Goal: Task Accomplishment & Management: Manage account settings

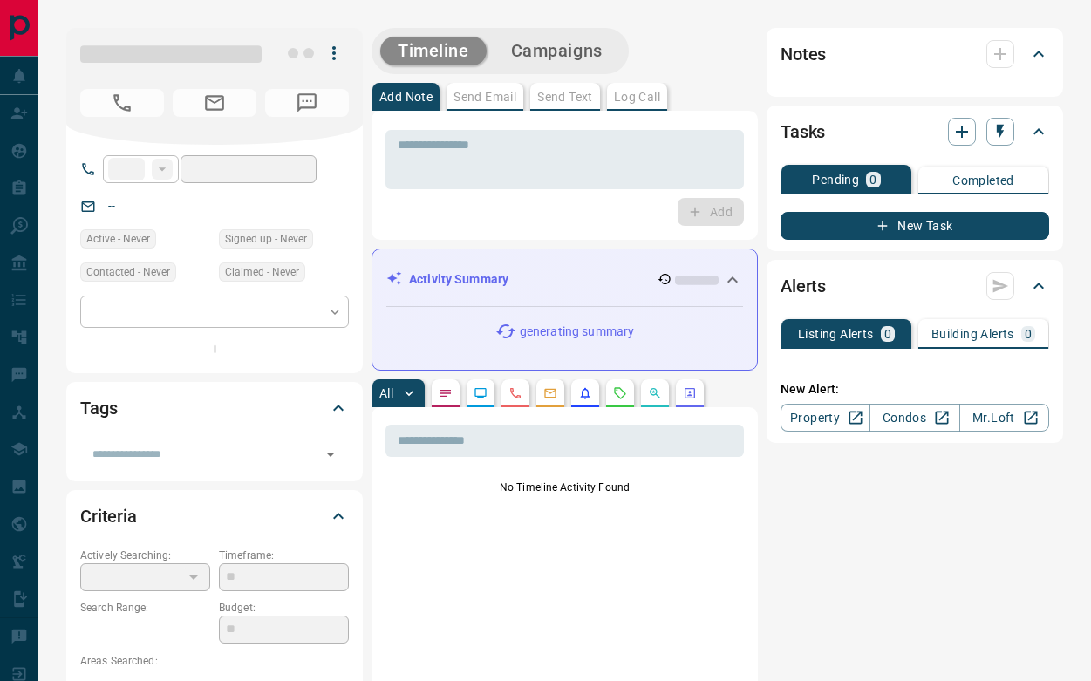
type input "**"
type input "**********"
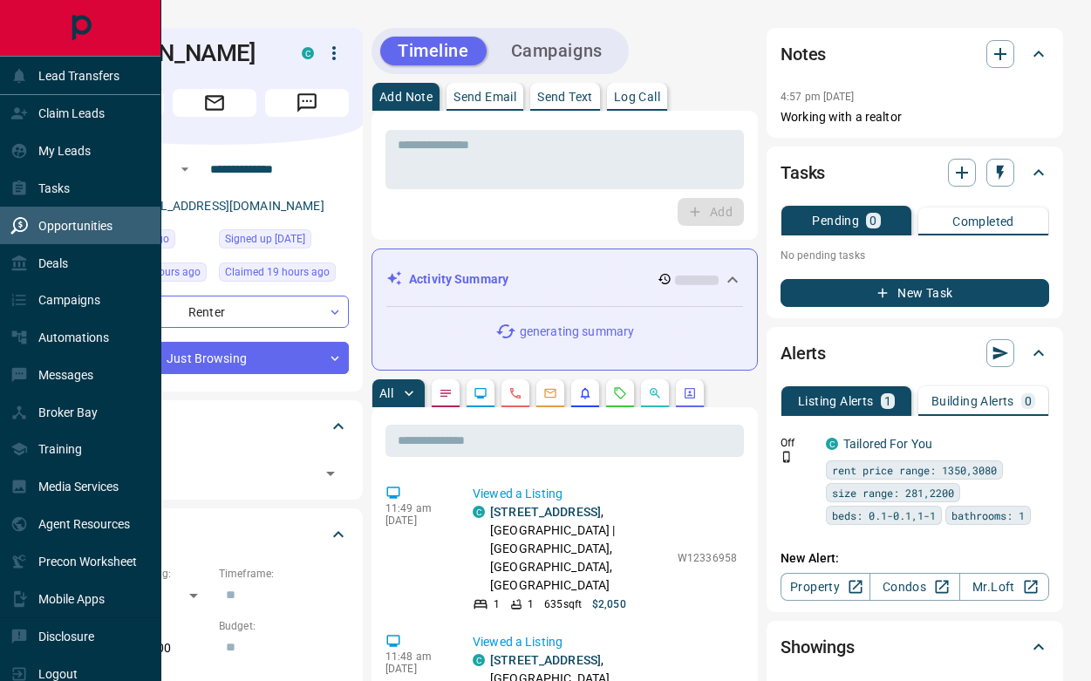
click at [94, 229] on p "Opportunities" at bounding box center [75, 226] width 74 height 14
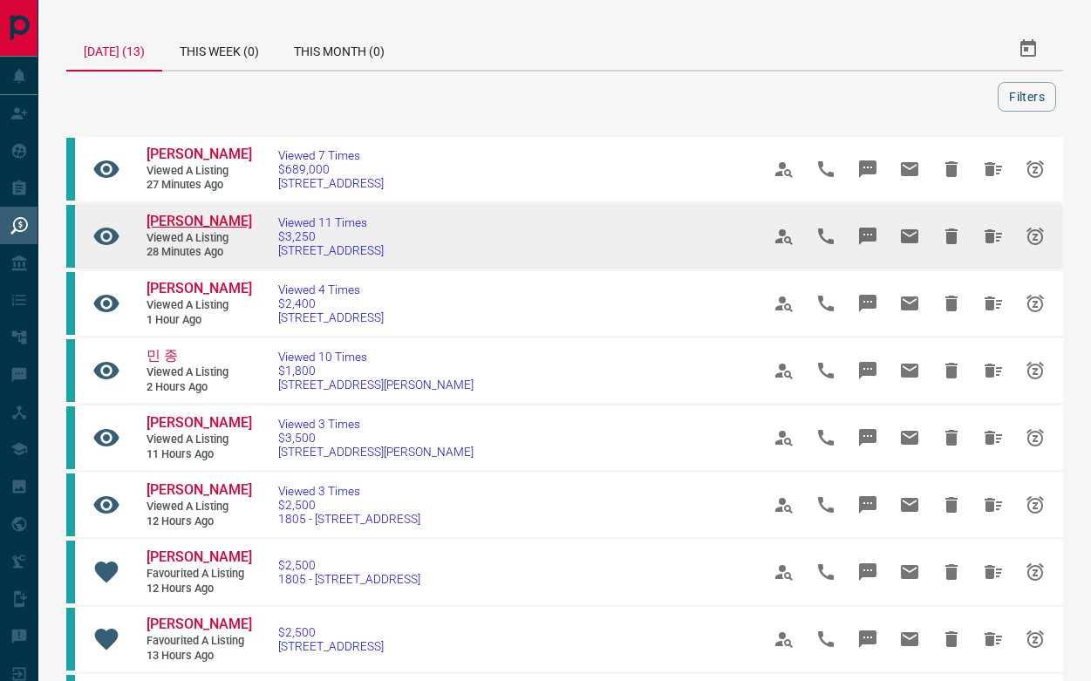
click at [174, 218] on span "[PERSON_NAME]" at bounding box center [200, 221] width 106 height 17
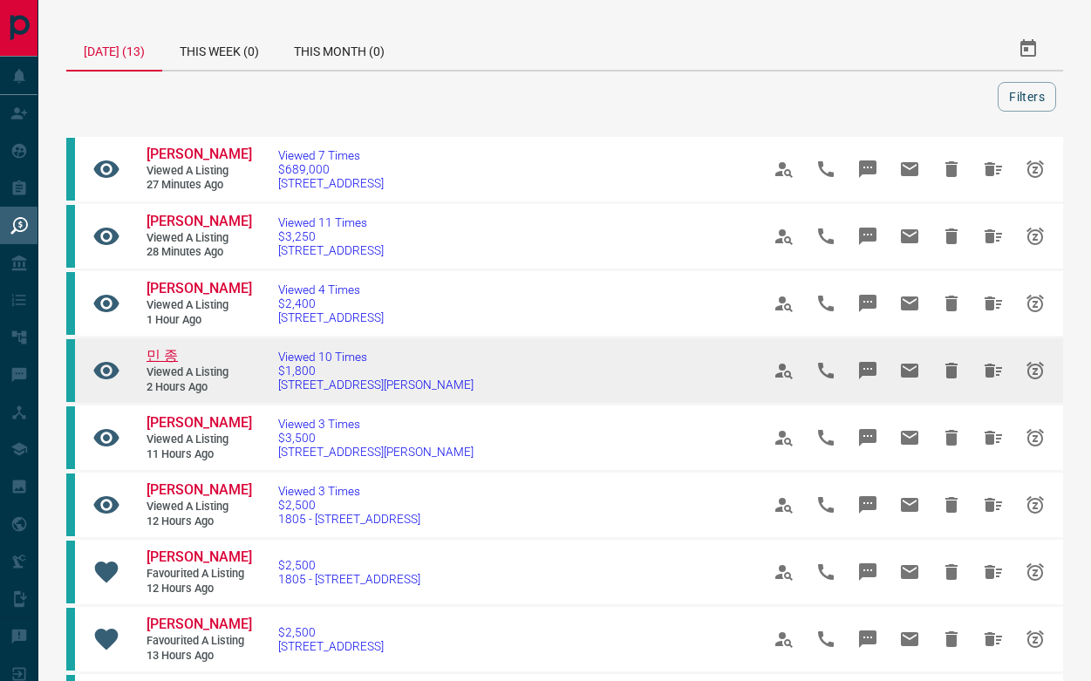
click at [167, 347] on span "민 종" at bounding box center [162, 355] width 31 height 17
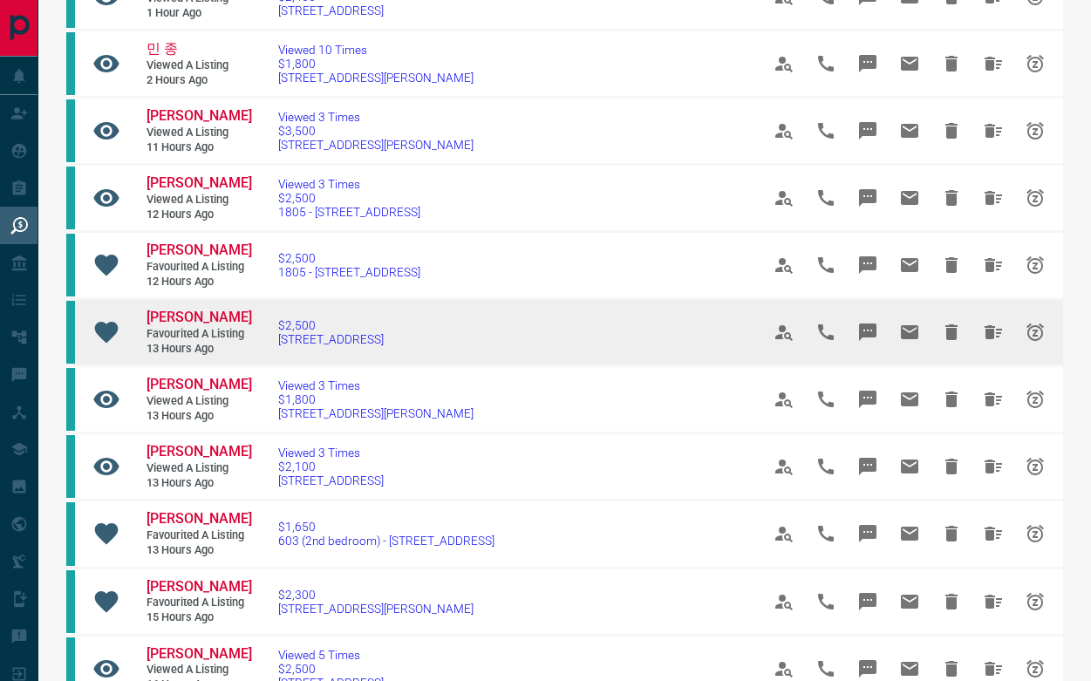
scroll to position [307, 0]
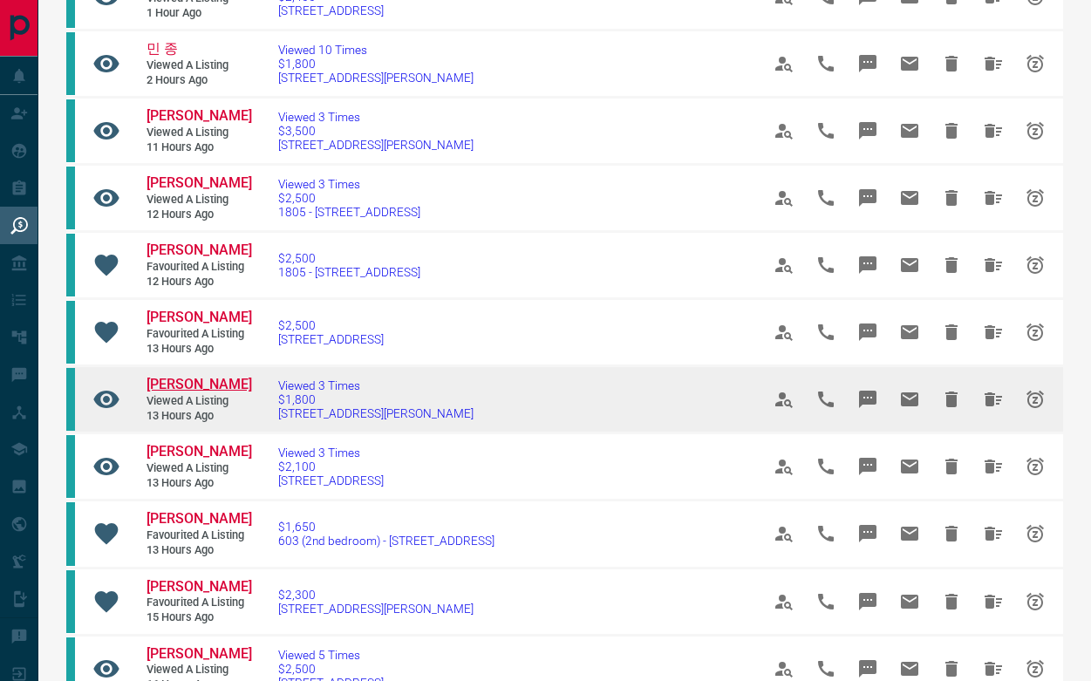
click at [172, 376] on span "[PERSON_NAME]" at bounding box center [200, 384] width 106 height 17
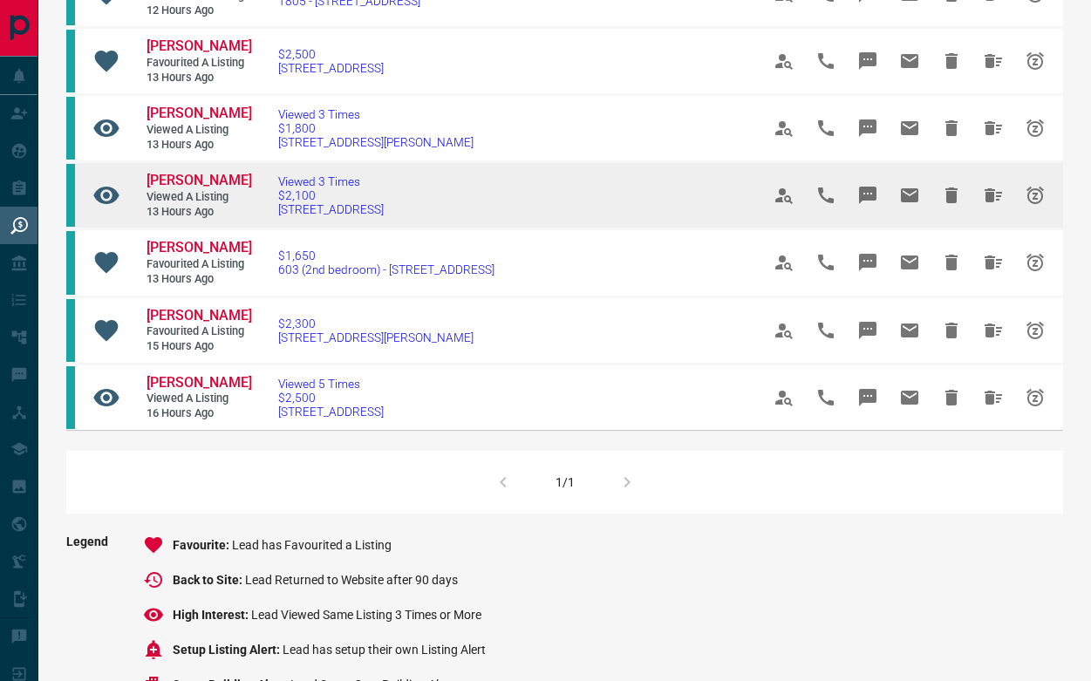
scroll to position [621, 0]
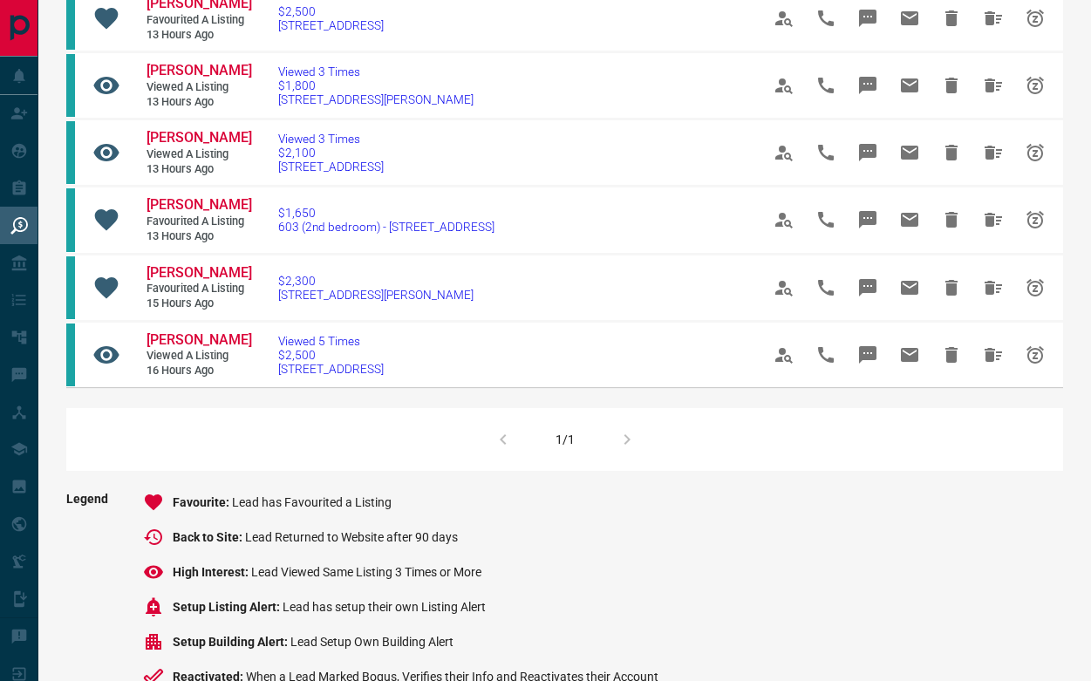
click at [624, 450] on div "1/1" at bounding box center [564, 439] width 997 height 63
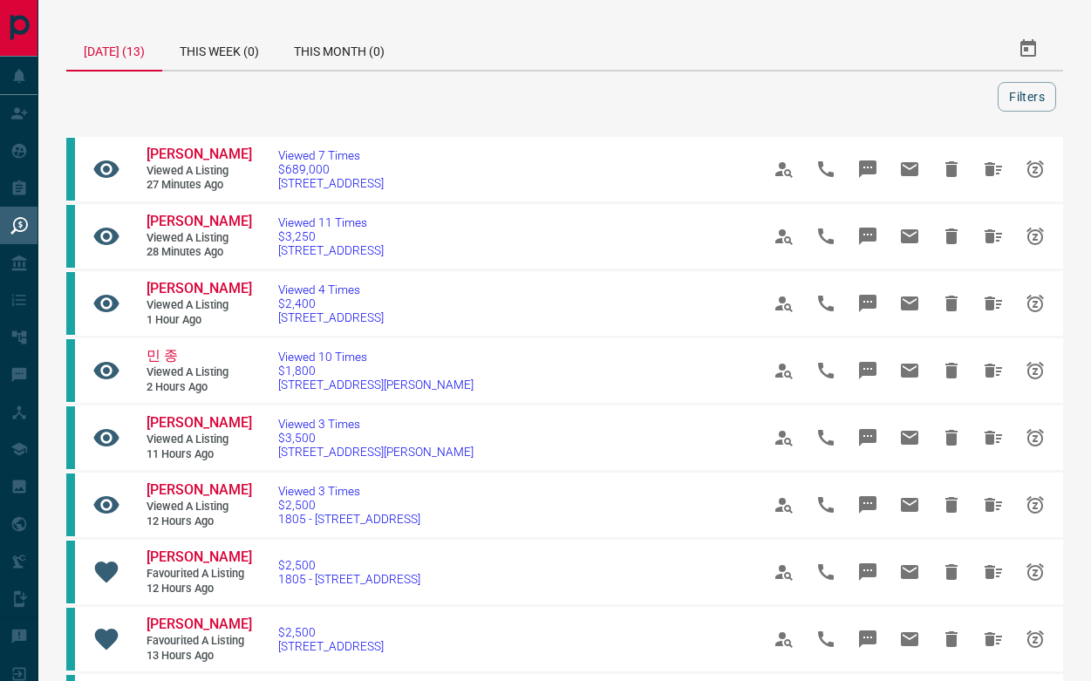
scroll to position [6, 0]
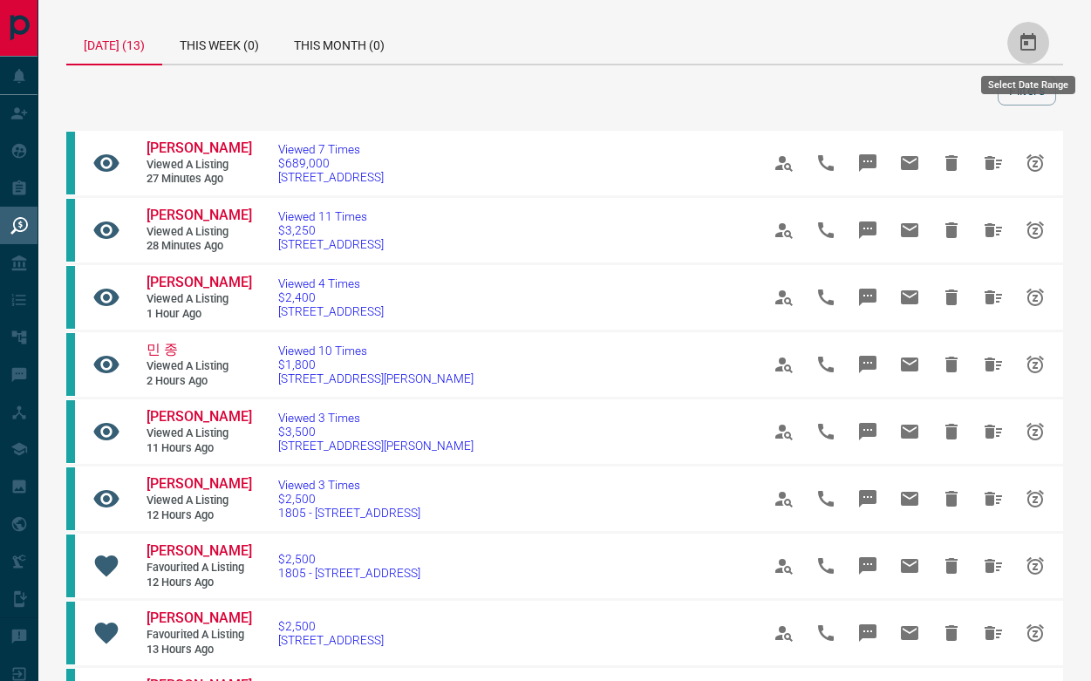
click at [1027, 31] on button "Select Date Range" at bounding box center [1028, 43] width 42 height 42
click at [665, 42] on div "[DATE] (13) This Week (0) This Month (0)" at bounding box center [415, 43] width 698 height 42
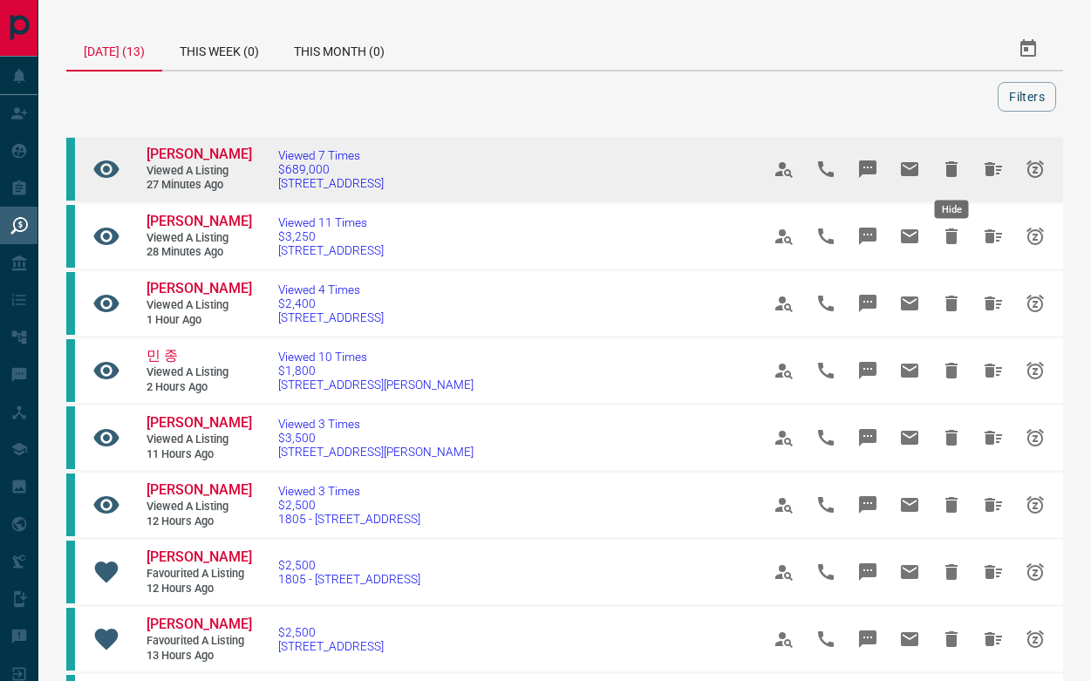
scroll to position [0, 0]
click at [951, 161] on icon "Hide" at bounding box center [951, 169] width 12 height 16
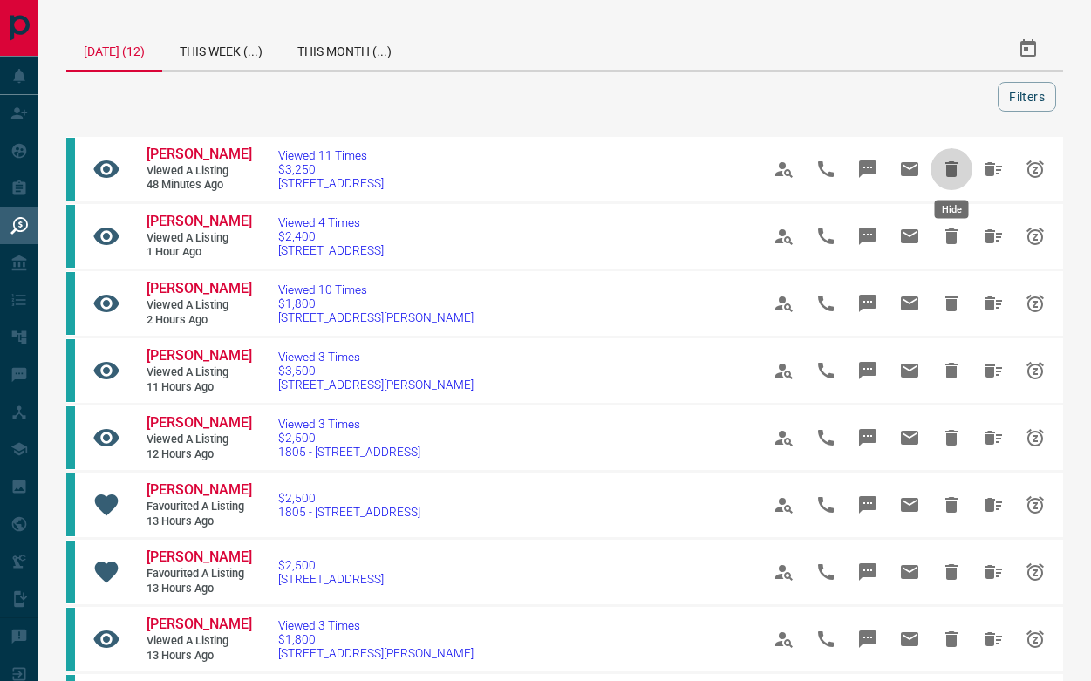
click at [951, 161] on icon "Hide" at bounding box center [951, 169] width 12 height 16
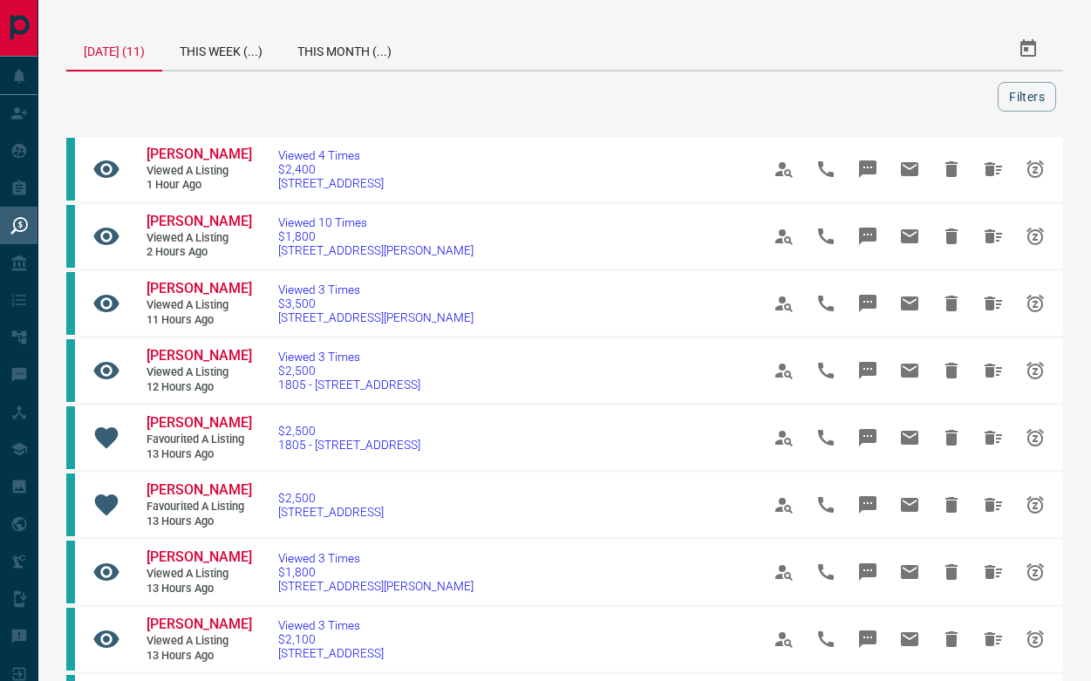
click at [951, 161] on icon "Hide" at bounding box center [951, 169] width 12 height 16
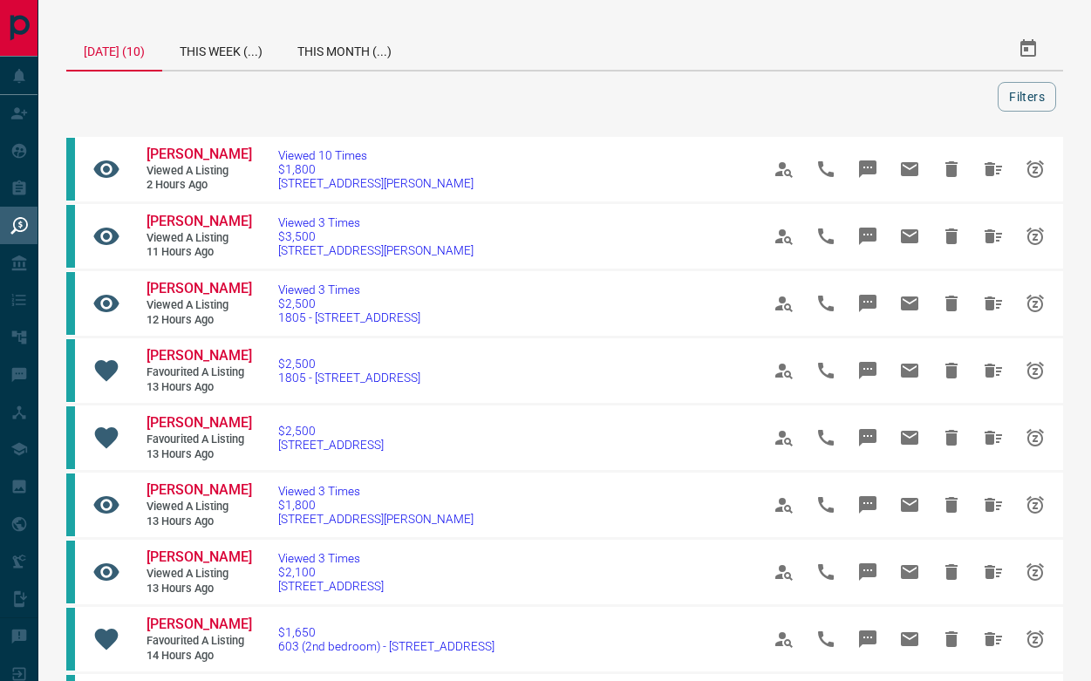
click at [951, 161] on icon "Hide" at bounding box center [951, 169] width 12 height 16
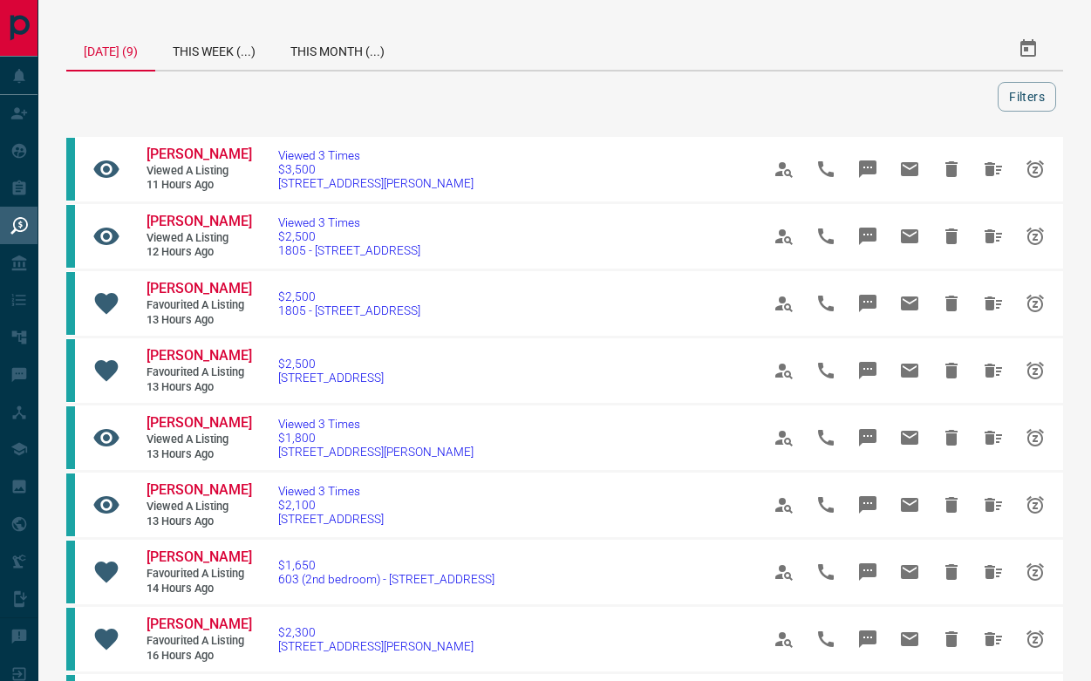
click at [951, 161] on icon "Hide" at bounding box center [951, 169] width 12 height 16
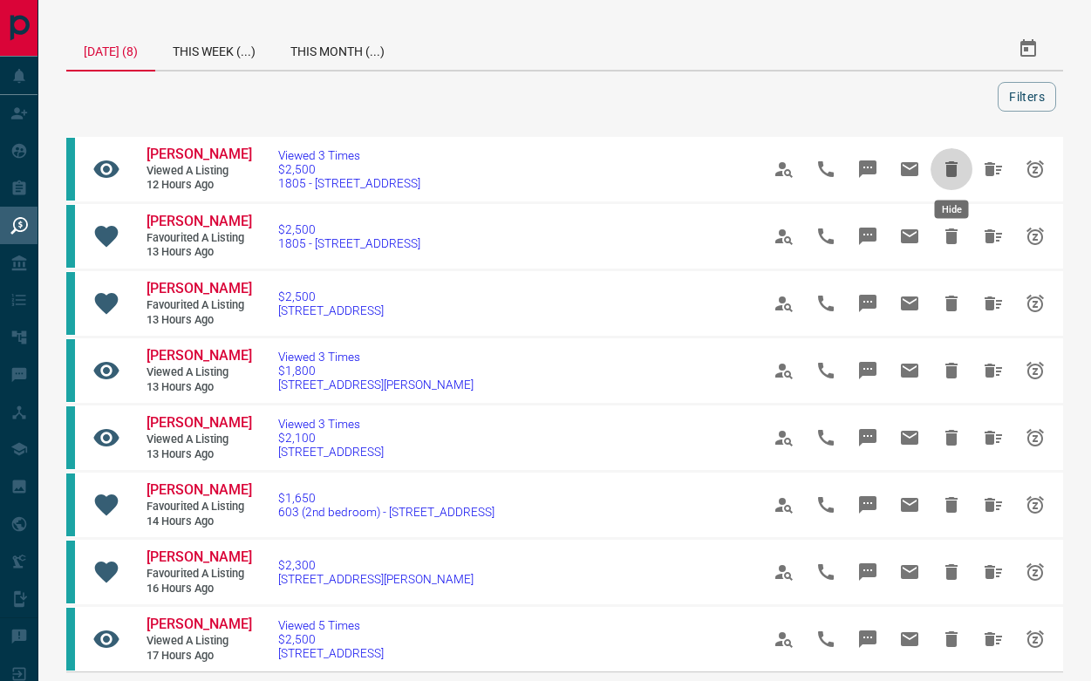
click at [951, 161] on icon "Hide" at bounding box center [951, 169] width 12 height 16
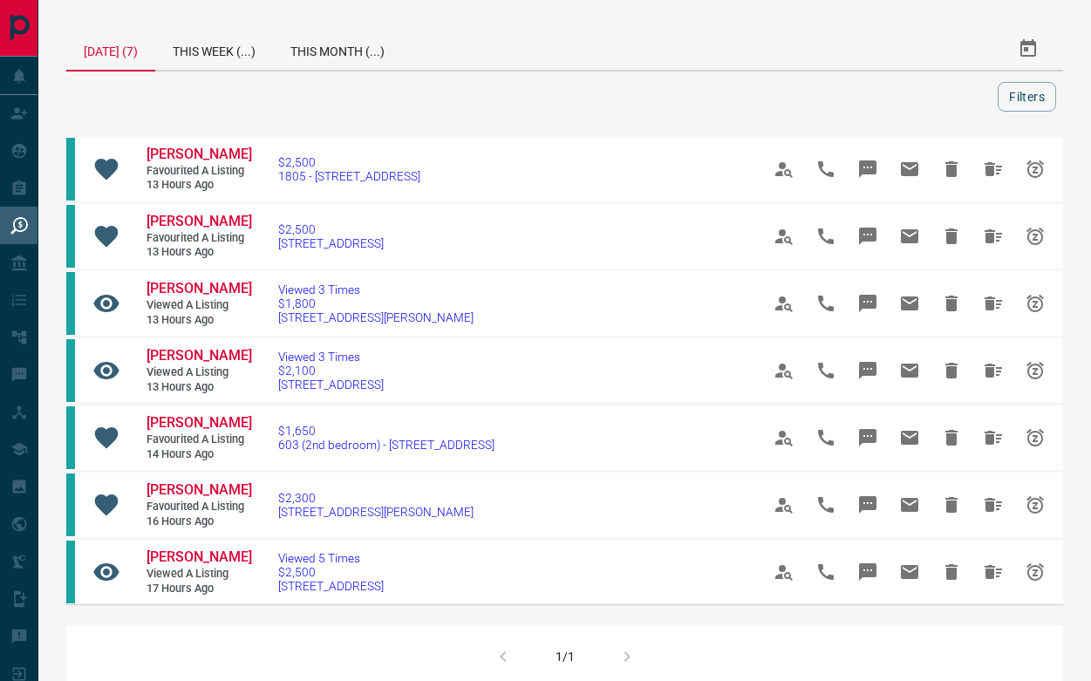
click at [951, 161] on icon "Hide" at bounding box center [951, 169] width 12 height 16
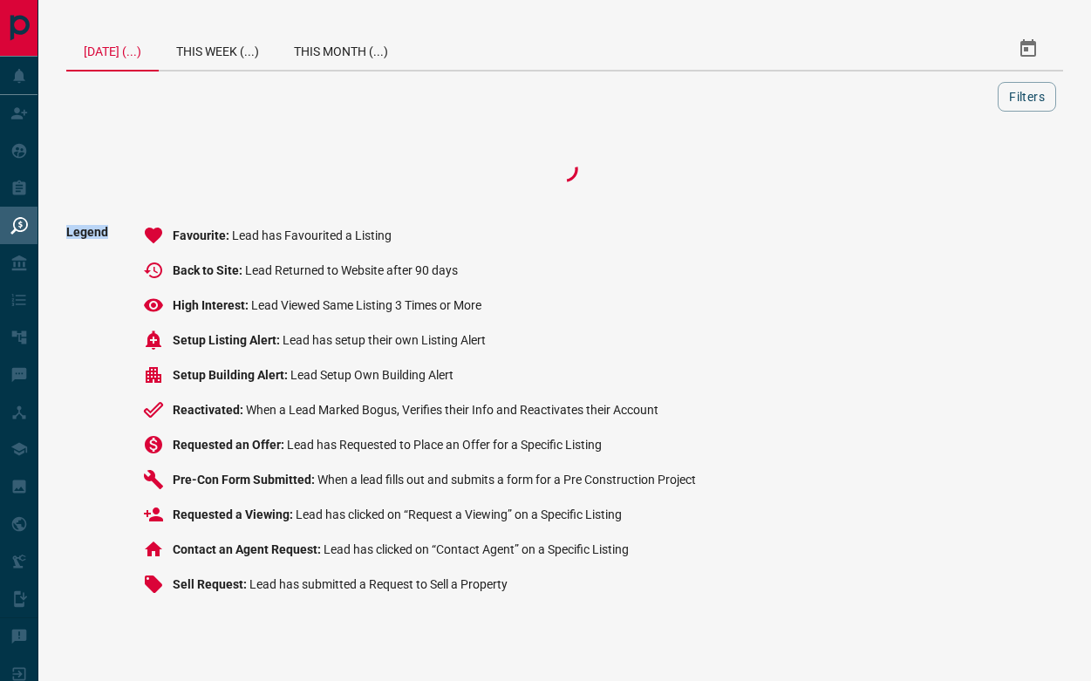
click at [951, 161] on div at bounding box center [564, 169] width 997 height 70
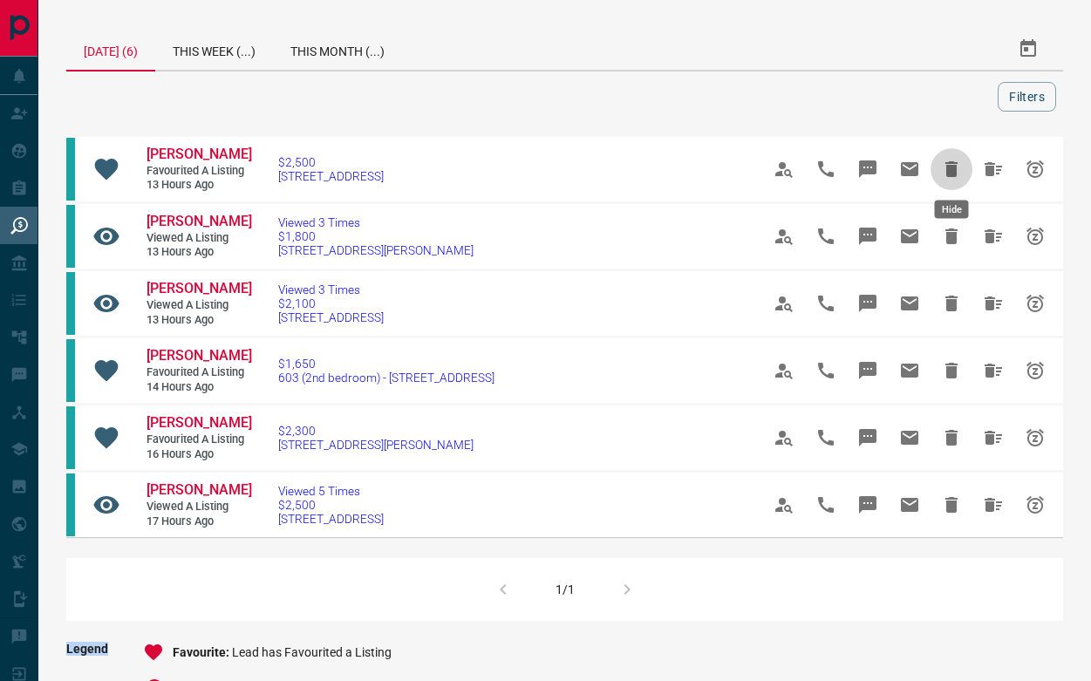
click at [951, 161] on icon "Hide" at bounding box center [951, 169] width 12 height 16
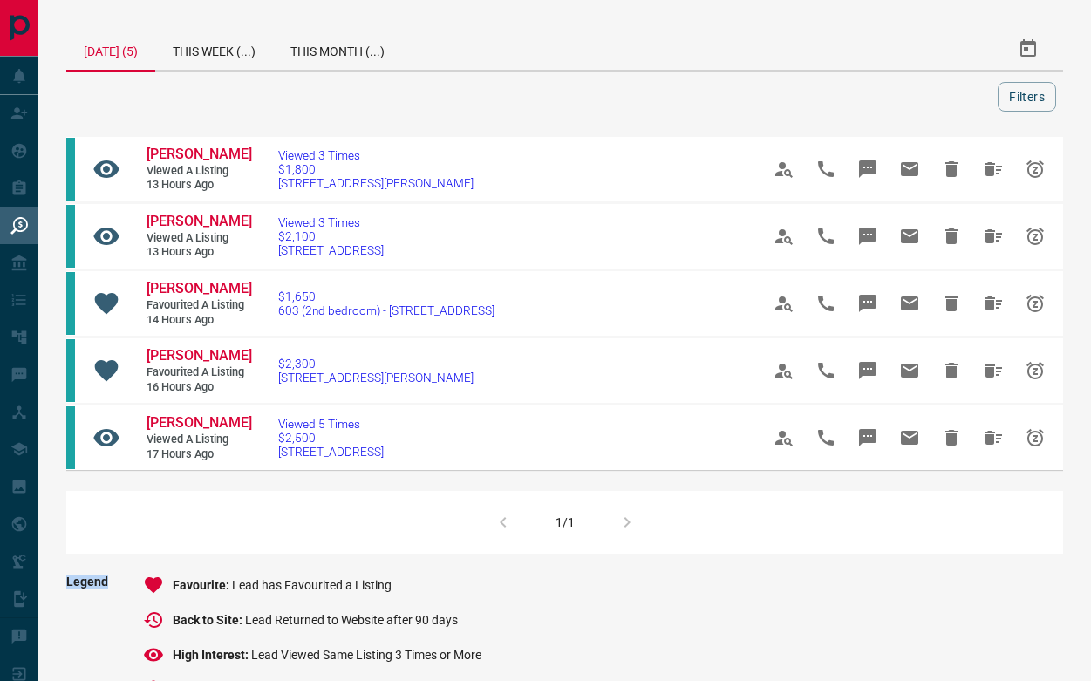
click at [951, 161] on div "[PERSON_NAME] Viewed a Listing 13 hours ago Viewed 3 Times $1,800 3603 - [STREE…" at bounding box center [564, 343] width 997 height 419
click at [951, 161] on button "Hide" at bounding box center [951, 169] width 42 height 42
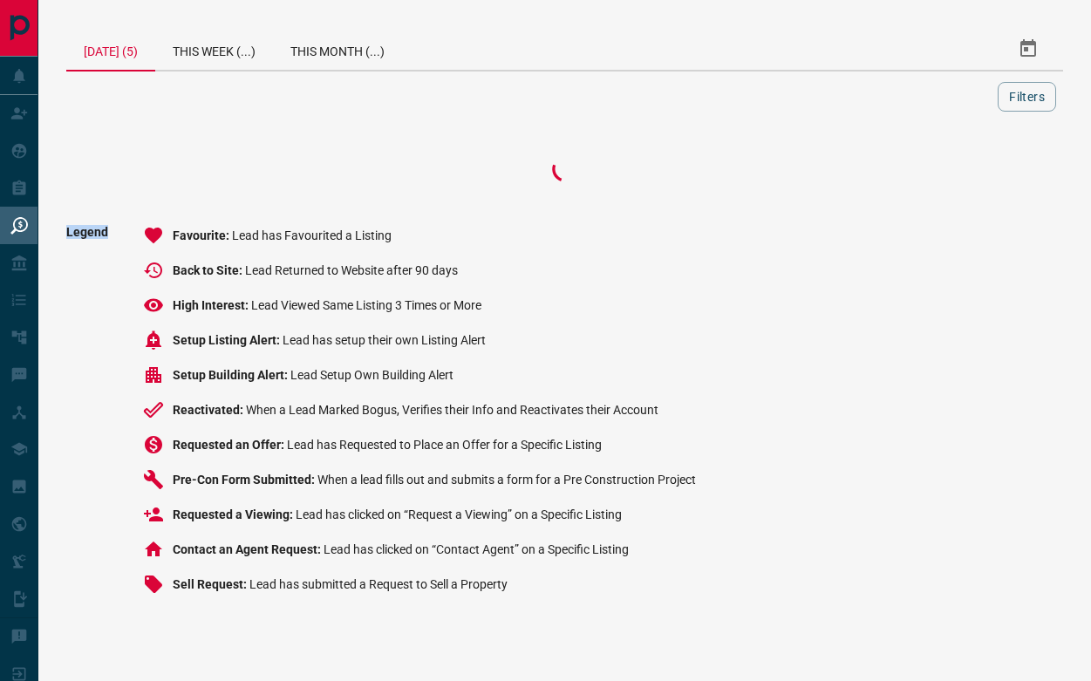
click at [951, 161] on div at bounding box center [564, 169] width 997 height 70
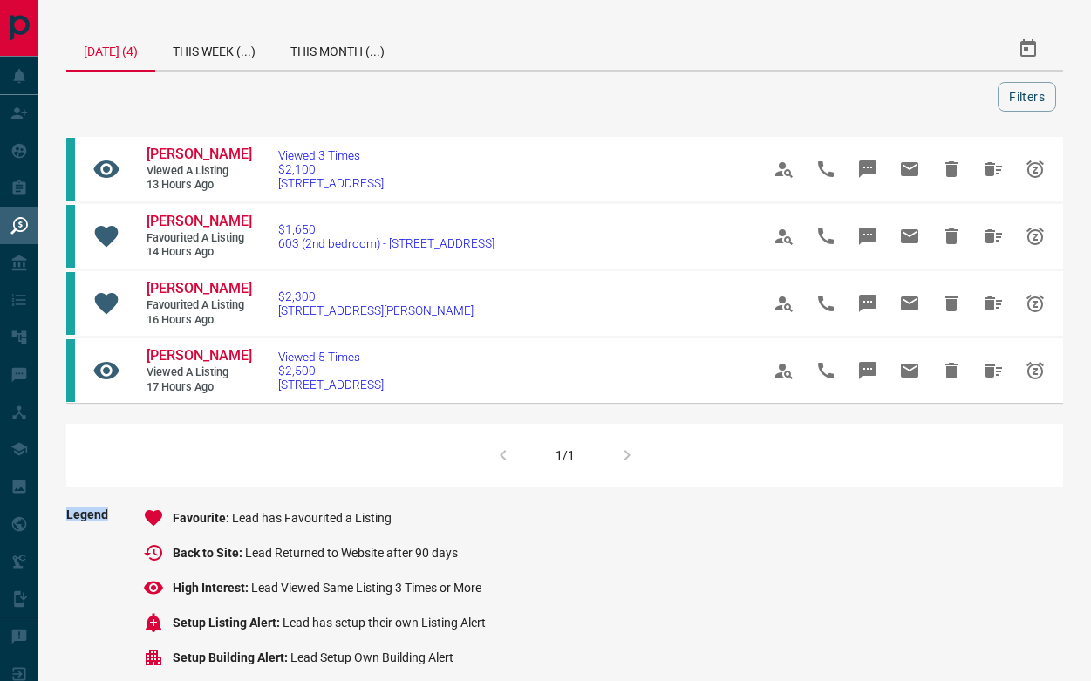
click at [951, 161] on button "Hide" at bounding box center [951, 169] width 42 height 42
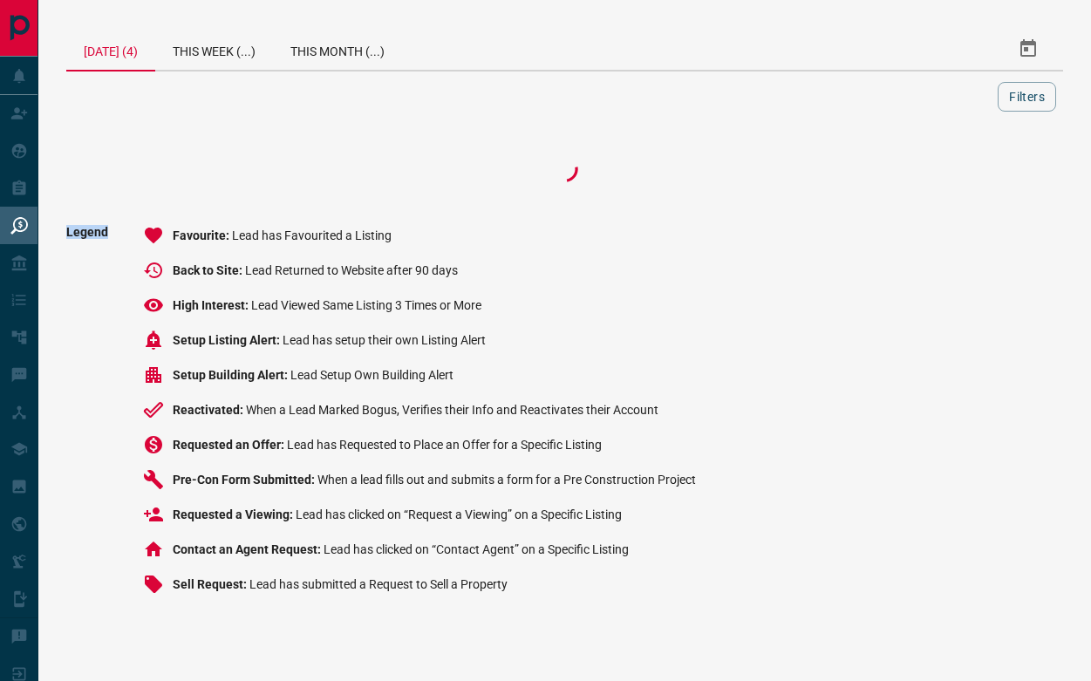
click at [951, 161] on div at bounding box center [564, 169] width 997 height 70
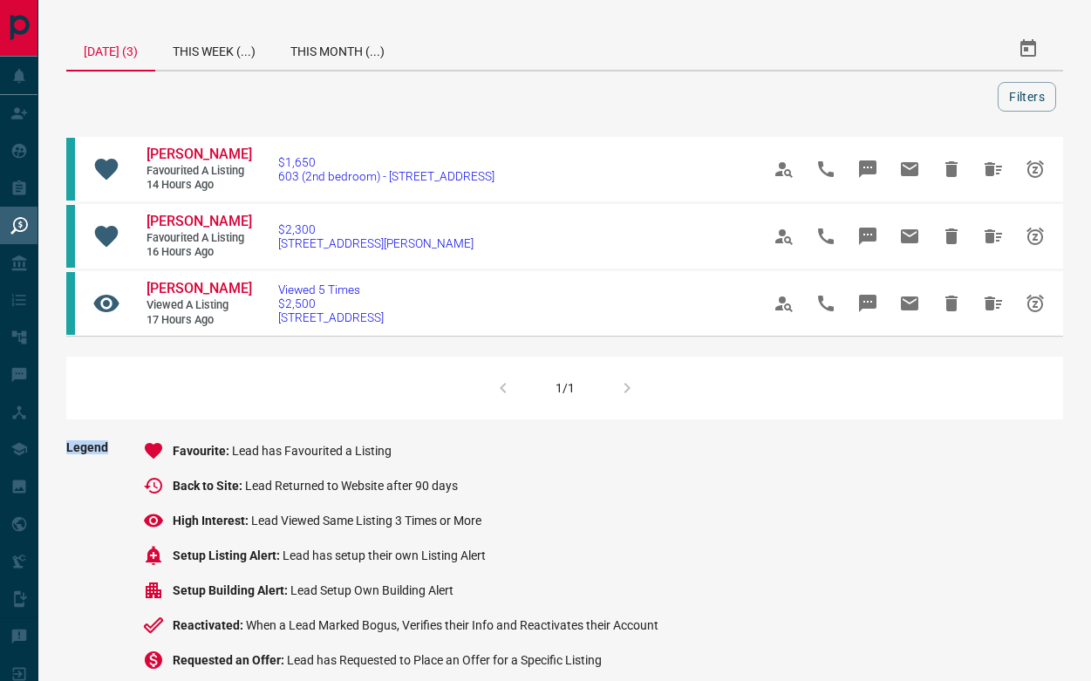
click at [951, 161] on icon "Hide" at bounding box center [951, 169] width 12 height 16
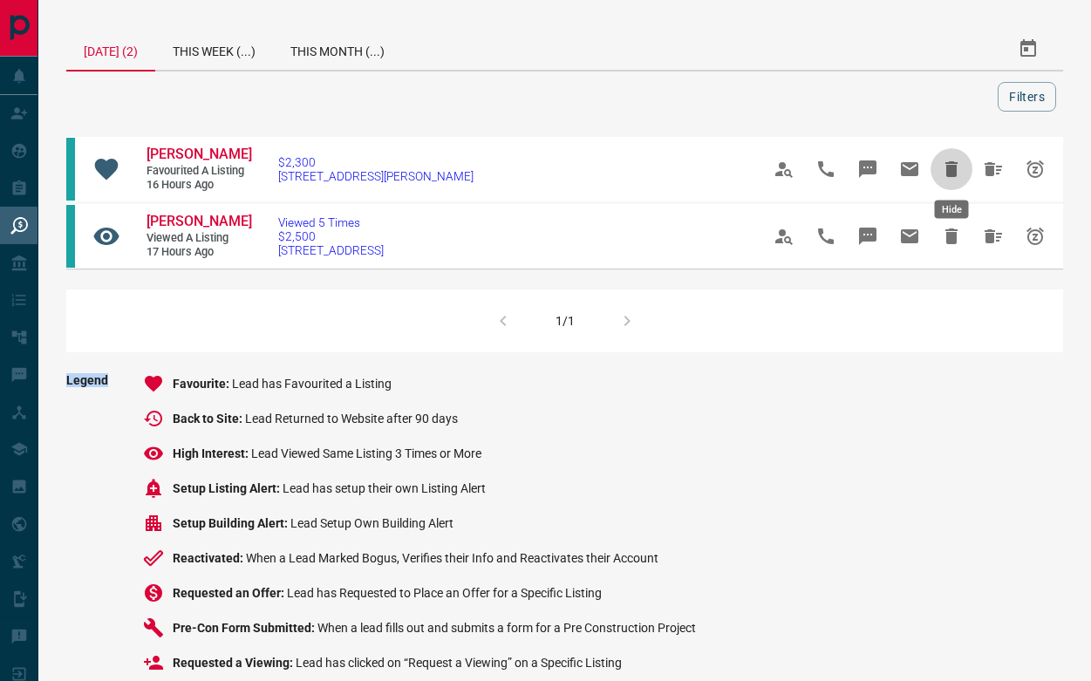
click at [951, 161] on icon "Hide" at bounding box center [951, 169] width 12 height 16
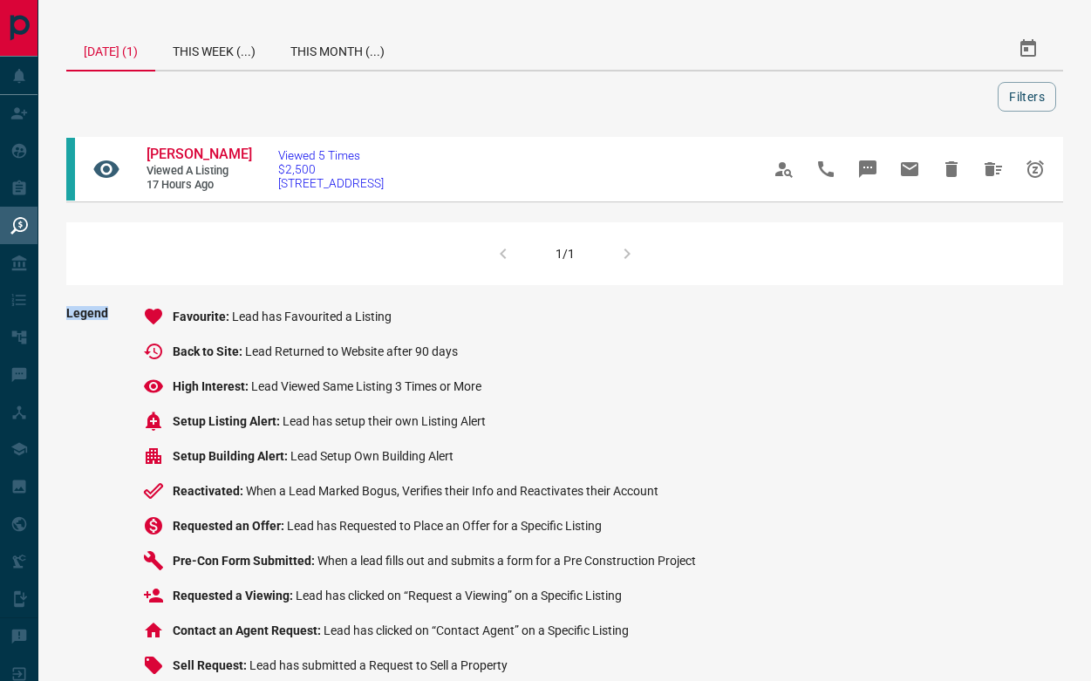
click at [951, 161] on icon "Hide" at bounding box center [951, 169] width 12 height 16
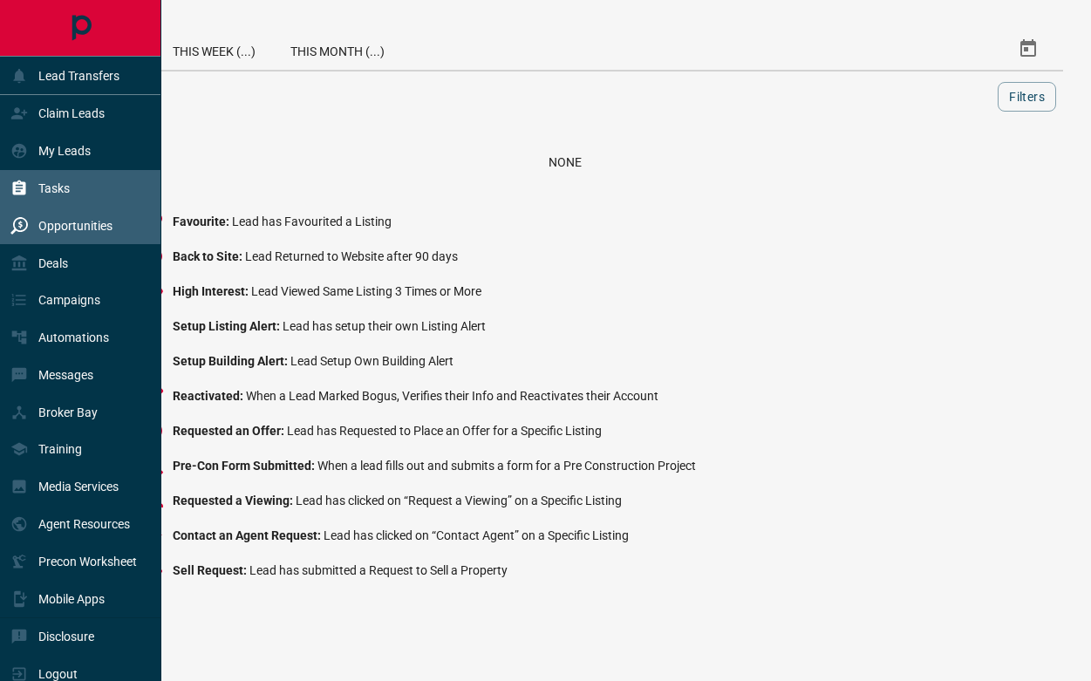
click at [37, 187] on div "Tasks" at bounding box center [39, 188] width 59 height 29
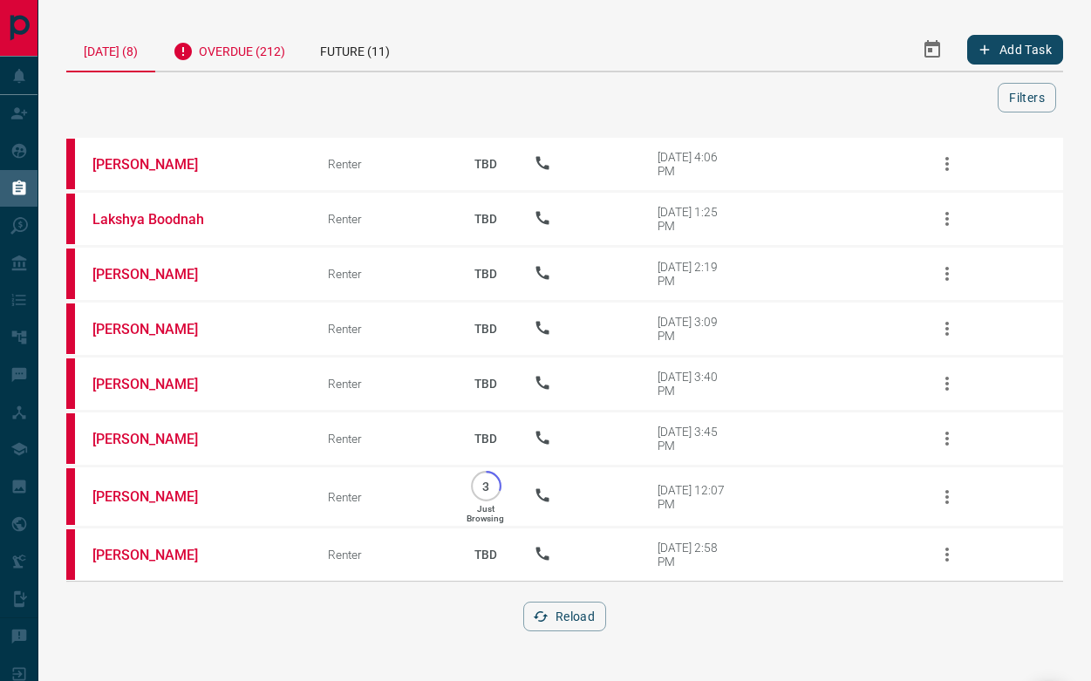
click at [228, 51] on div "Overdue (212)" at bounding box center [228, 49] width 147 height 43
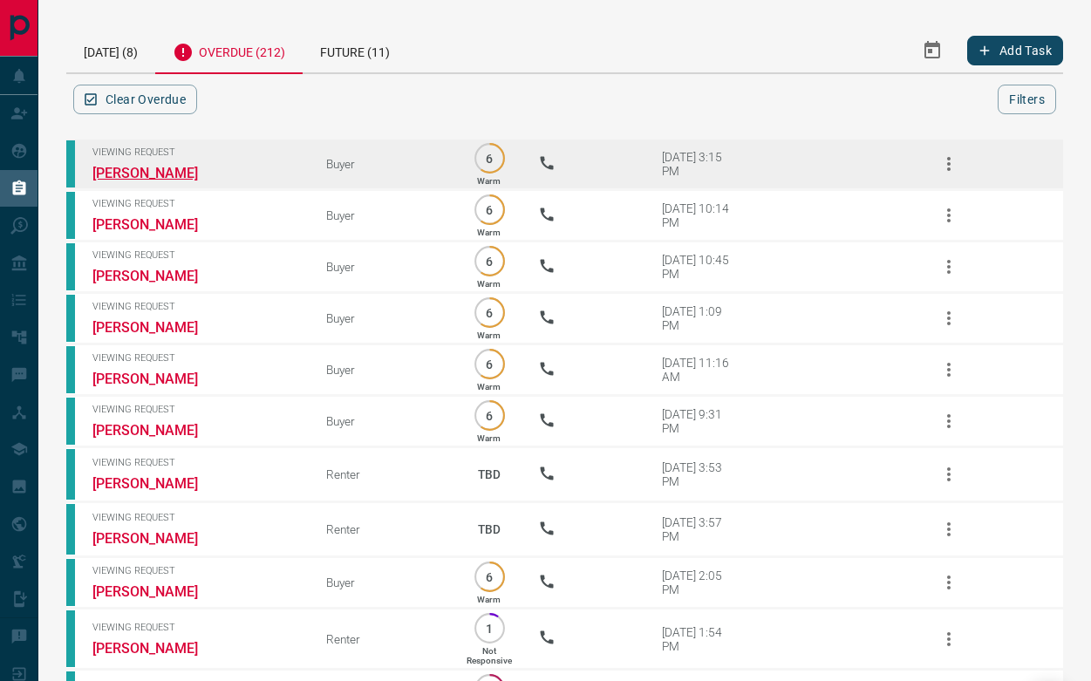
click at [206, 172] on link "[PERSON_NAME]" at bounding box center [157, 173] width 131 height 17
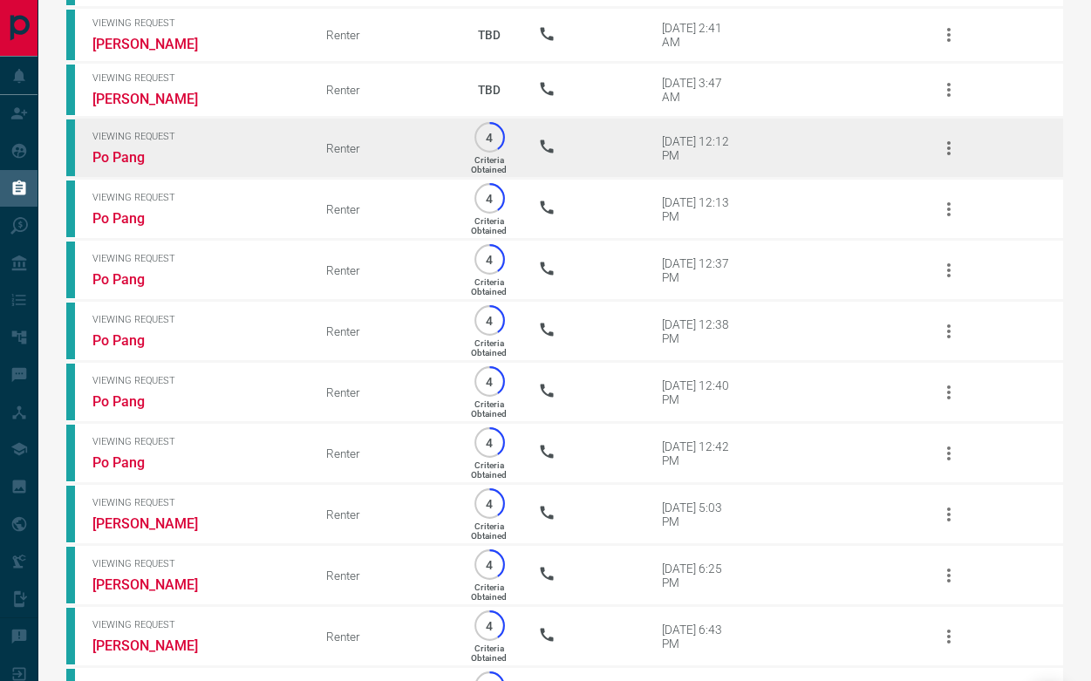
scroll to position [886, 0]
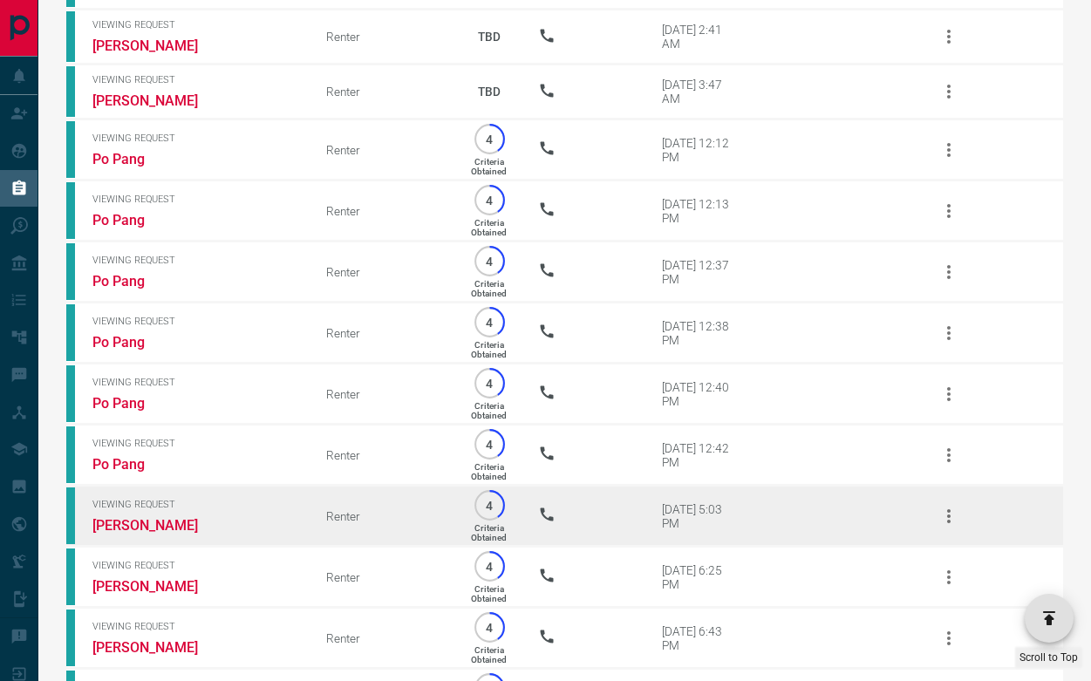
click at [951, 527] on icon "button" at bounding box center [948, 516] width 21 height 21
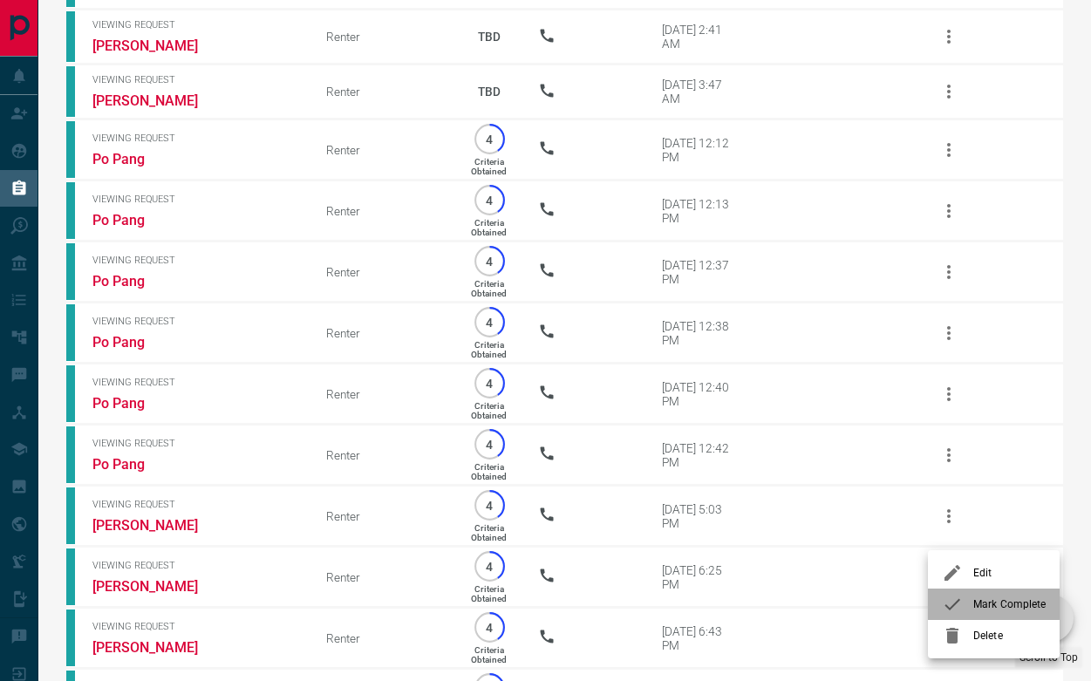
click at [988, 597] on span "Mark Complete" at bounding box center [1009, 604] width 72 height 16
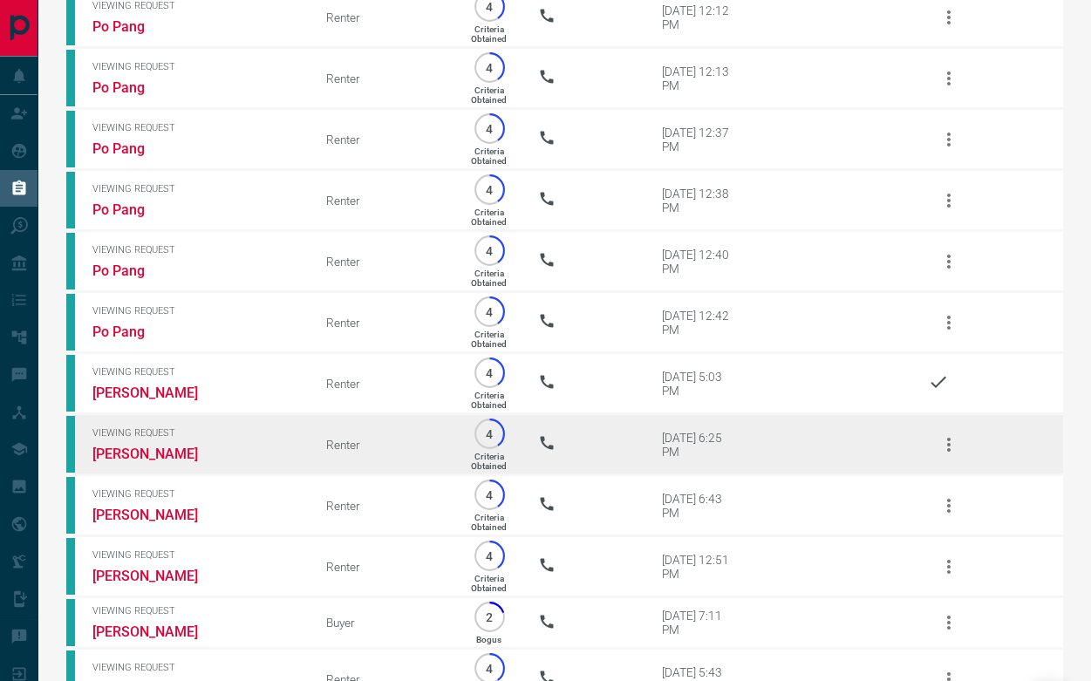
scroll to position [1019, 0]
click at [943, 455] on icon "button" at bounding box center [948, 444] width 21 height 21
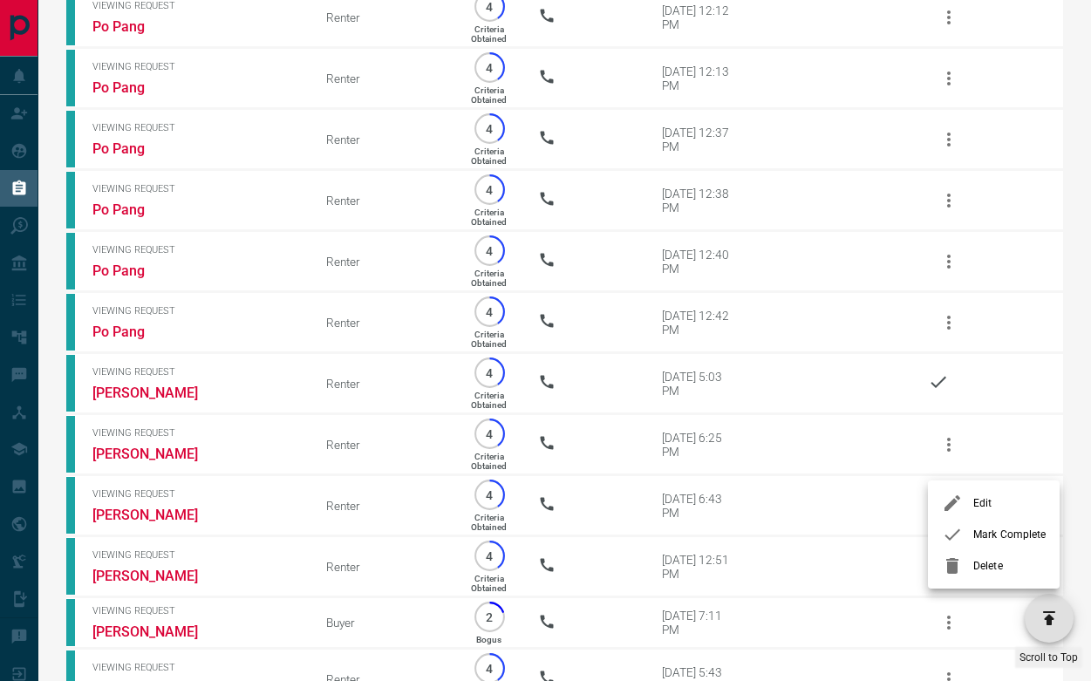
click at [971, 532] on div at bounding box center [957, 534] width 31 height 21
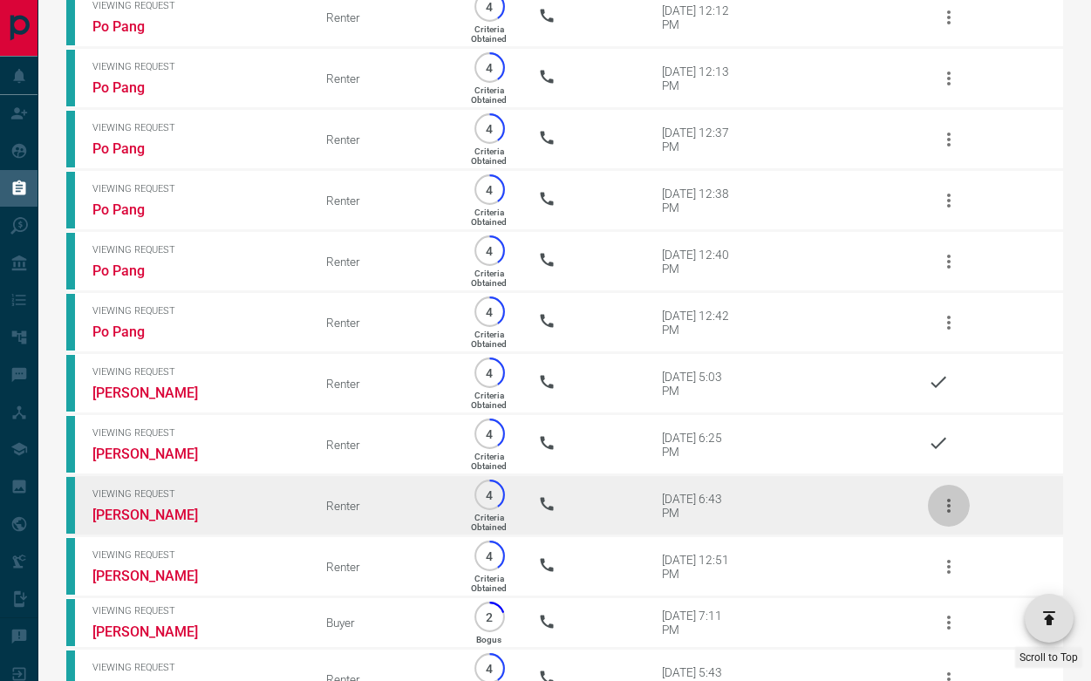
click at [951, 516] on icon "button" at bounding box center [948, 505] width 21 height 21
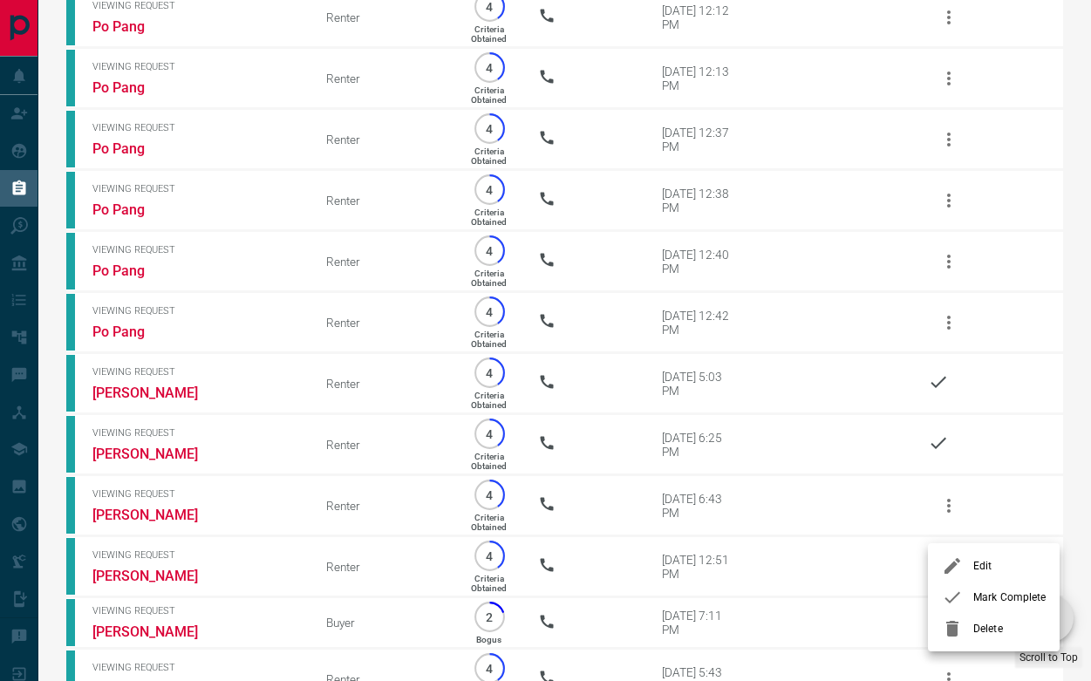
click at [960, 591] on icon at bounding box center [952, 597] width 21 height 21
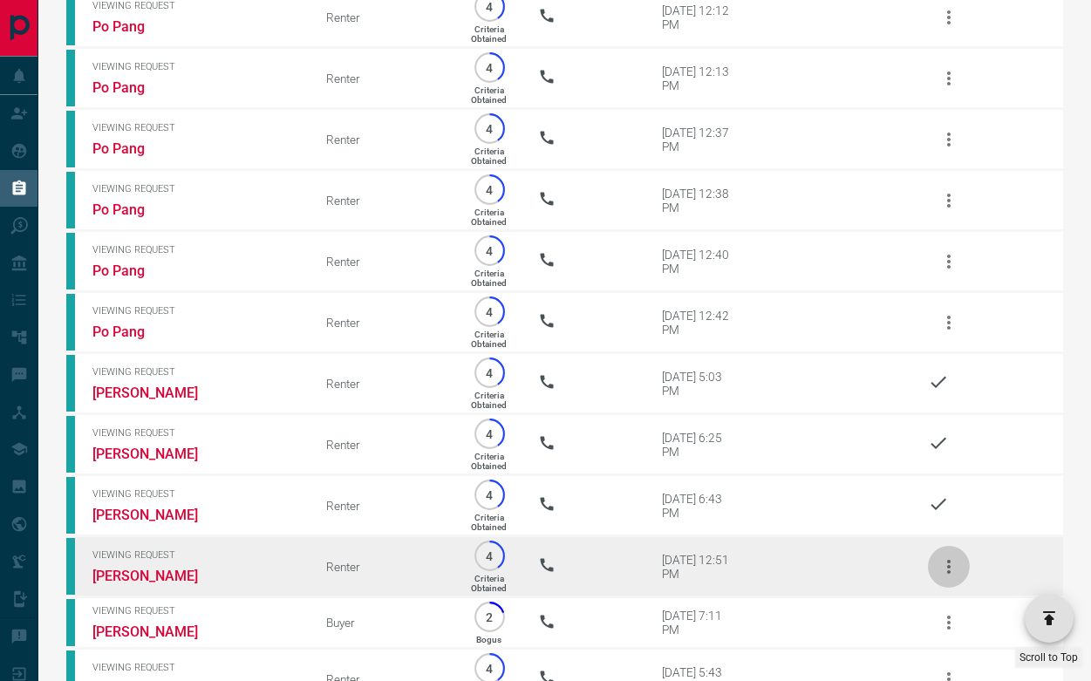
click at [946, 577] on icon "button" at bounding box center [948, 566] width 21 height 21
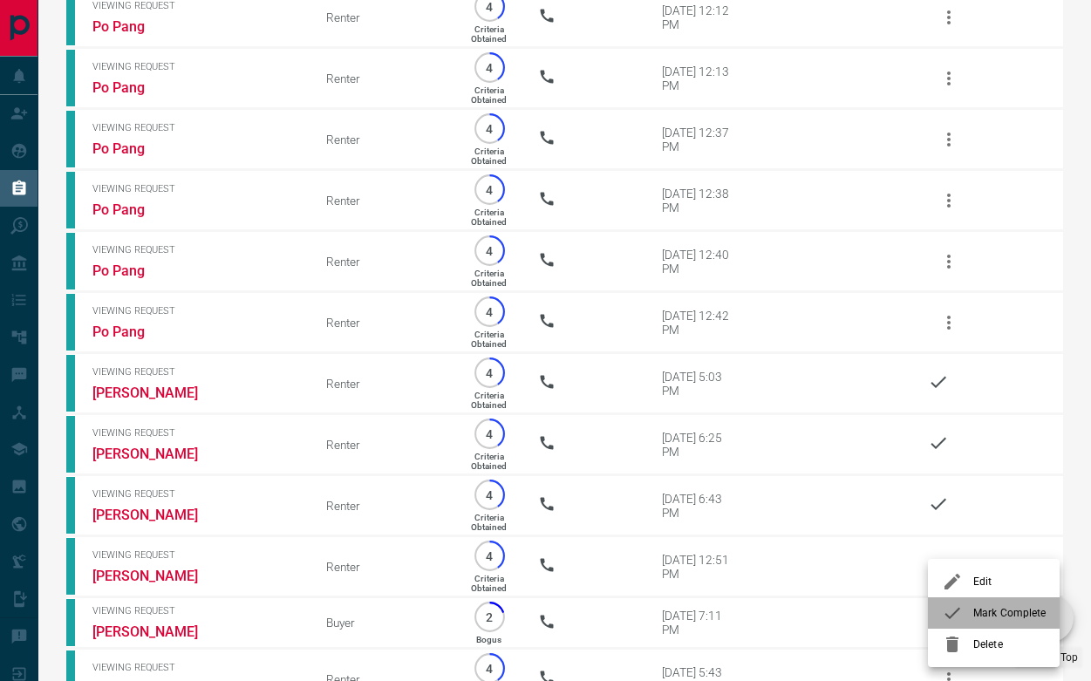
click at [971, 608] on div at bounding box center [957, 613] width 31 height 21
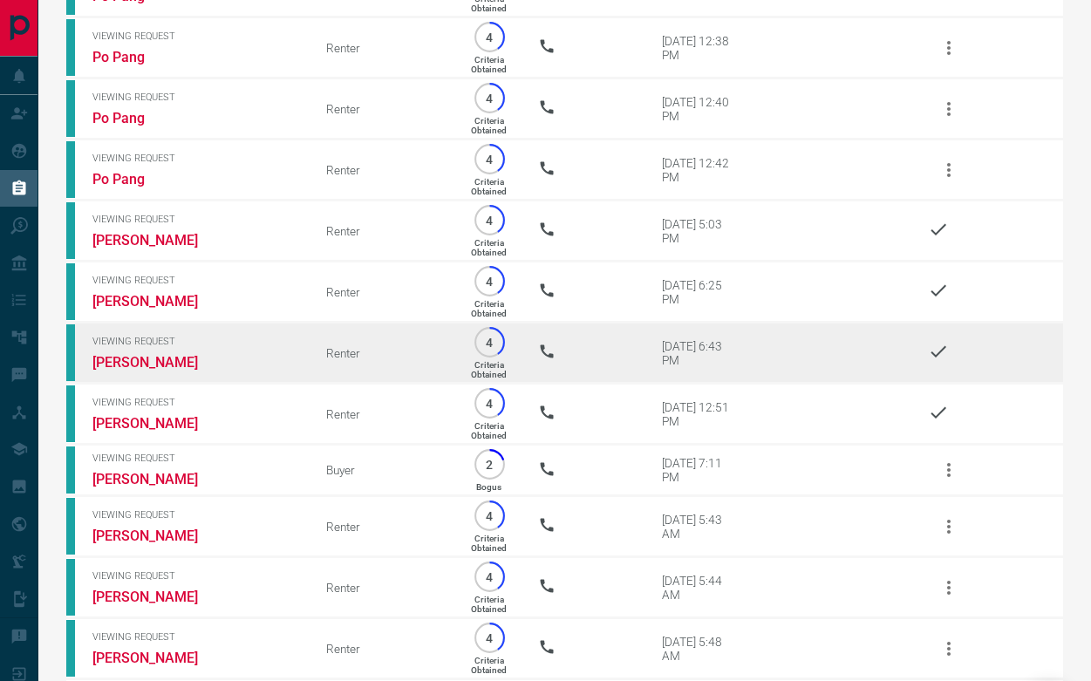
scroll to position [1170, 0]
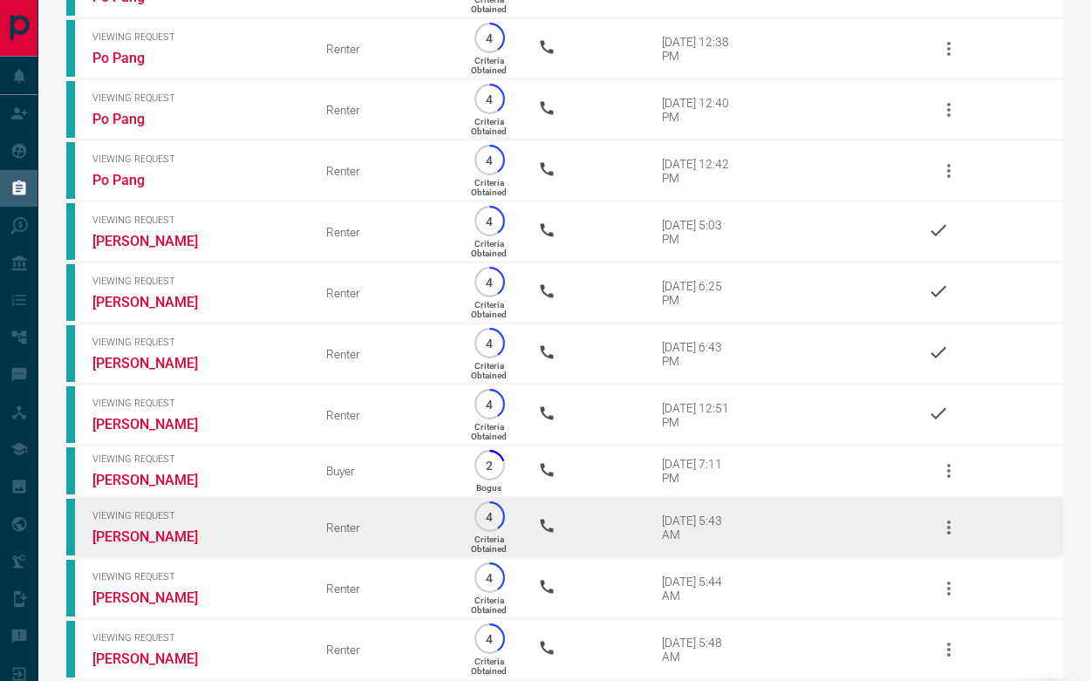
click at [954, 538] on icon "button" at bounding box center [948, 527] width 21 height 21
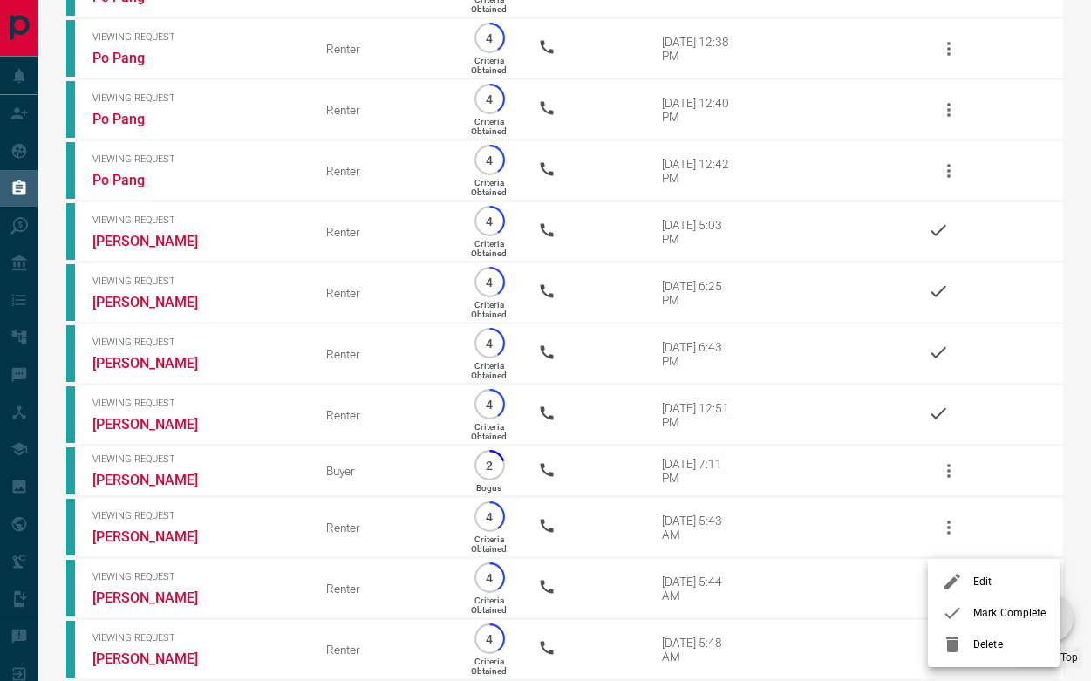
click at [966, 618] on div at bounding box center [957, 613] width 31 height 21
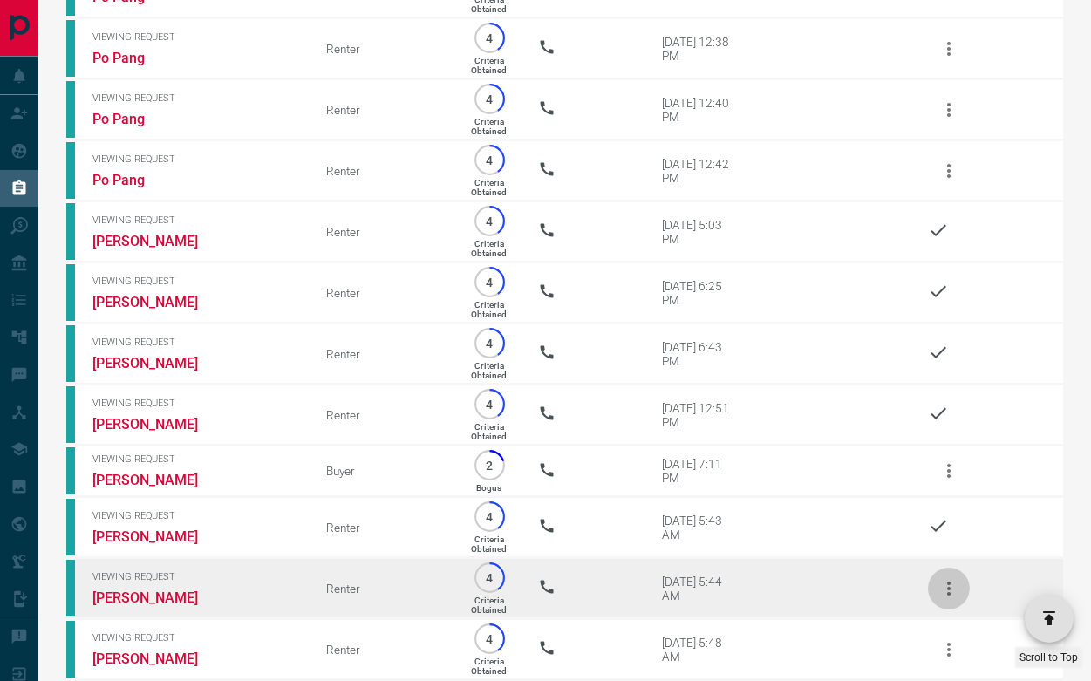
click at [953, 599] on icon "button" at bounding box center [948, 588] width 21 height 21
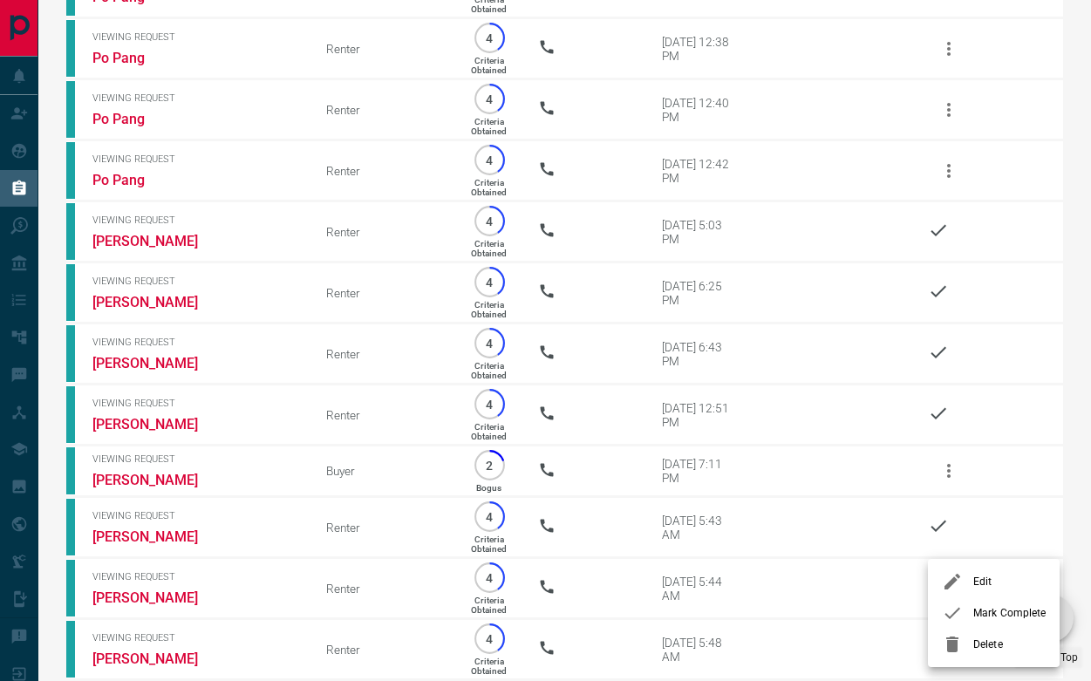
click at [972, 612] on div at bounding box center [957, 613] width 31 height 21
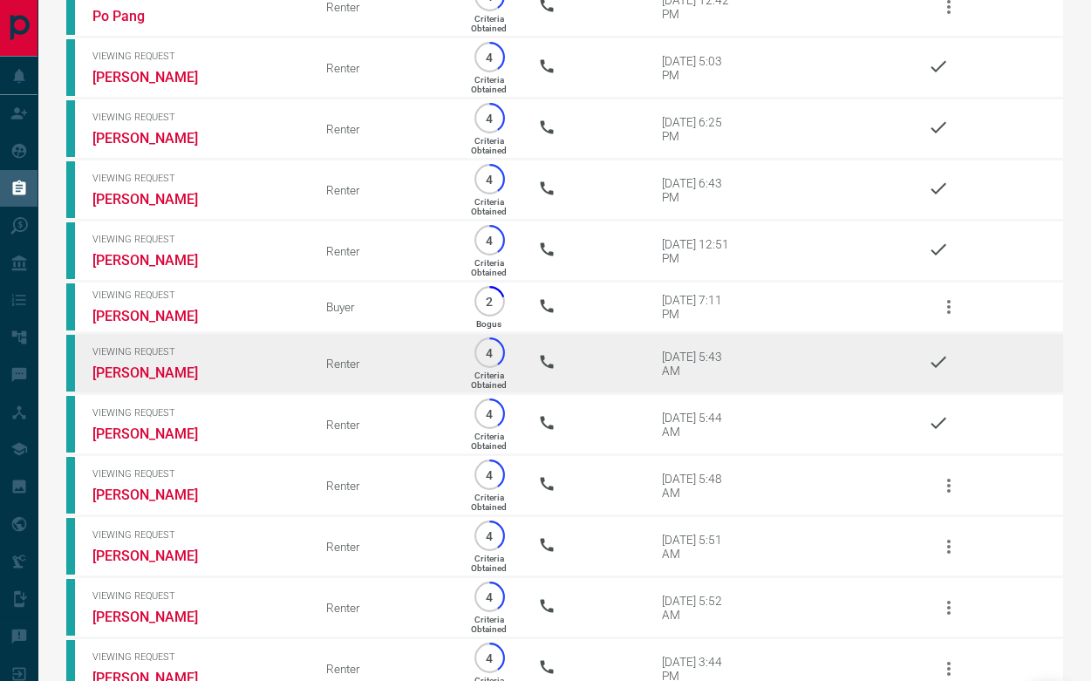
scroll to position [1333, 0]
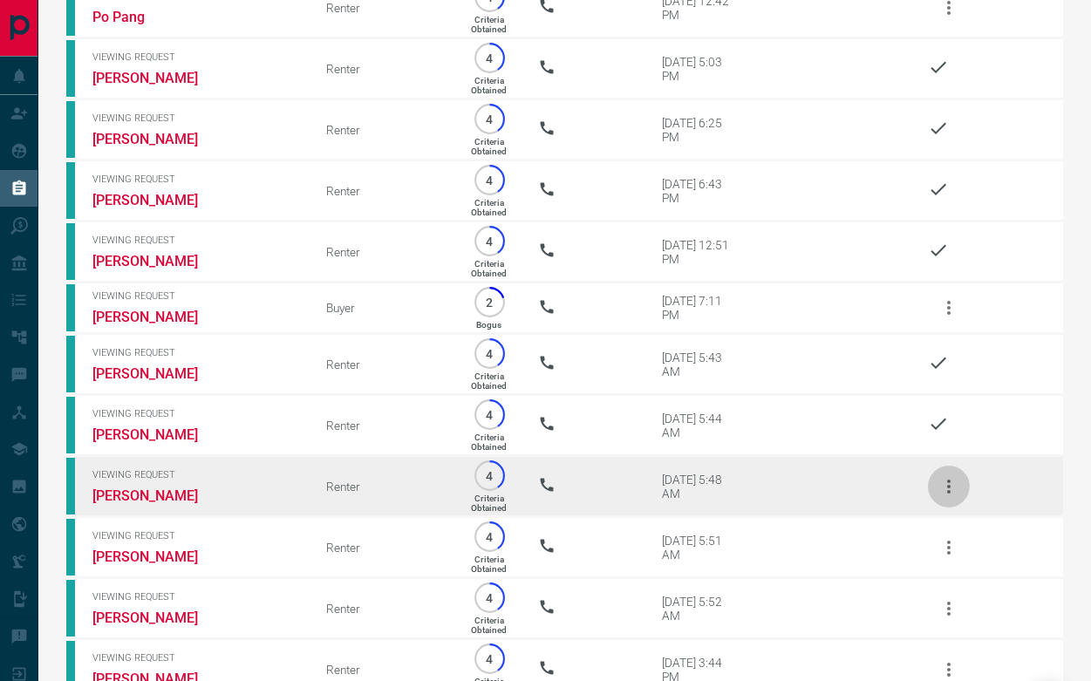
click at [953, 497] on icon "button" at bounding box center [948, 486] width 21 height 21
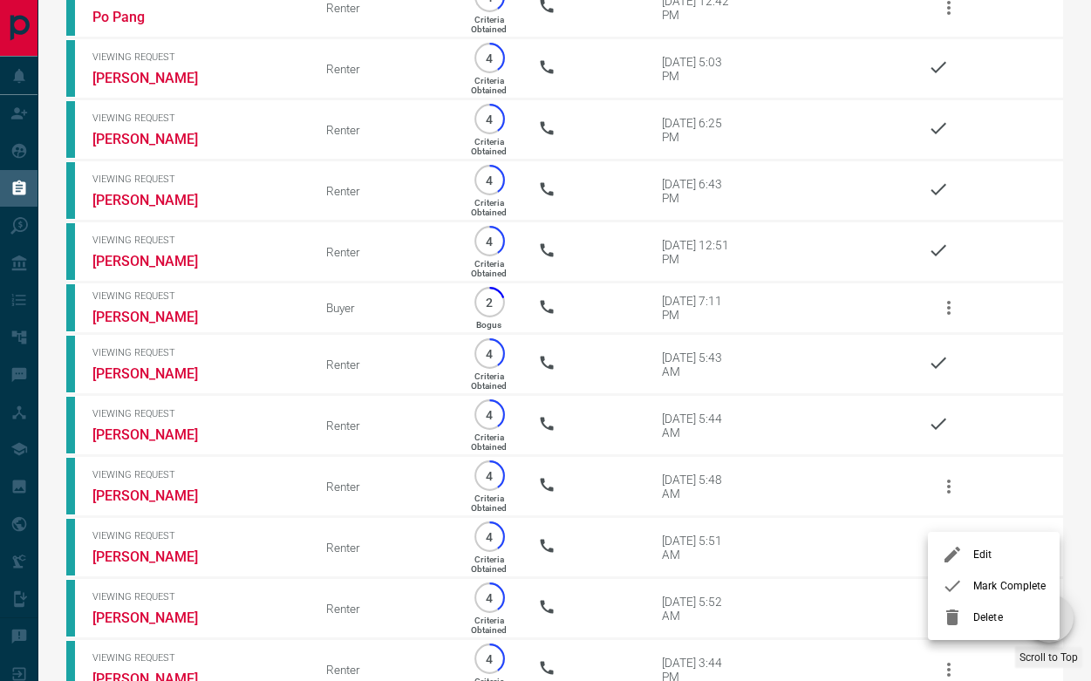
click at [964, 580] on div at bounding box center [957, 586] width 31 height 21
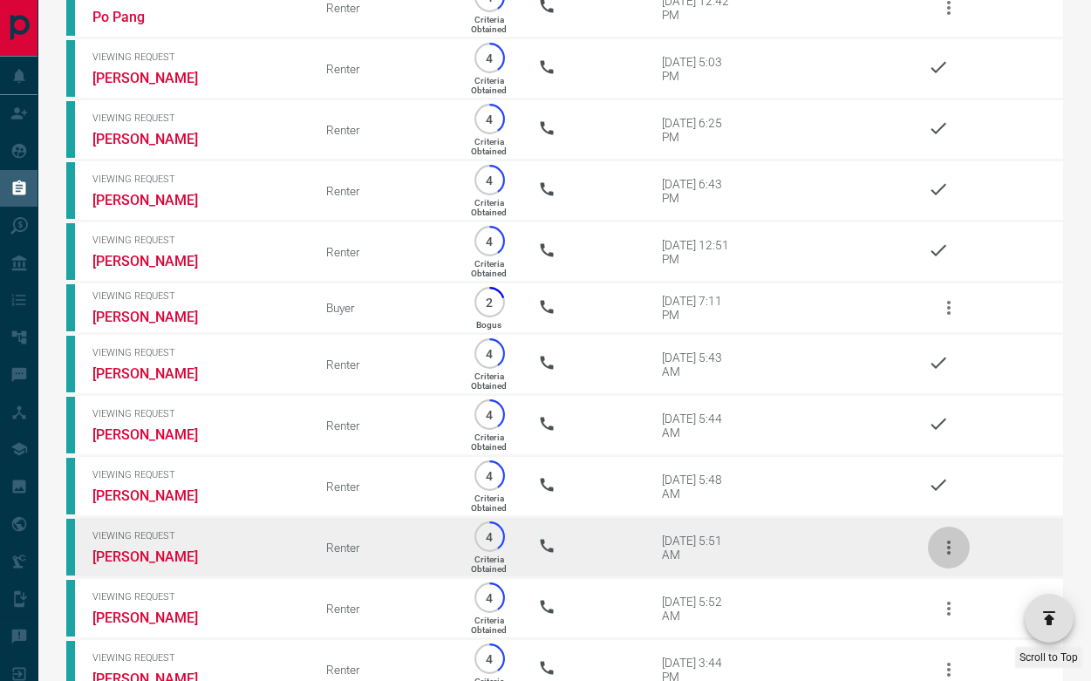
click at [951, 558] on icon "button" at bounding box center [948, 547] width 21 height 21
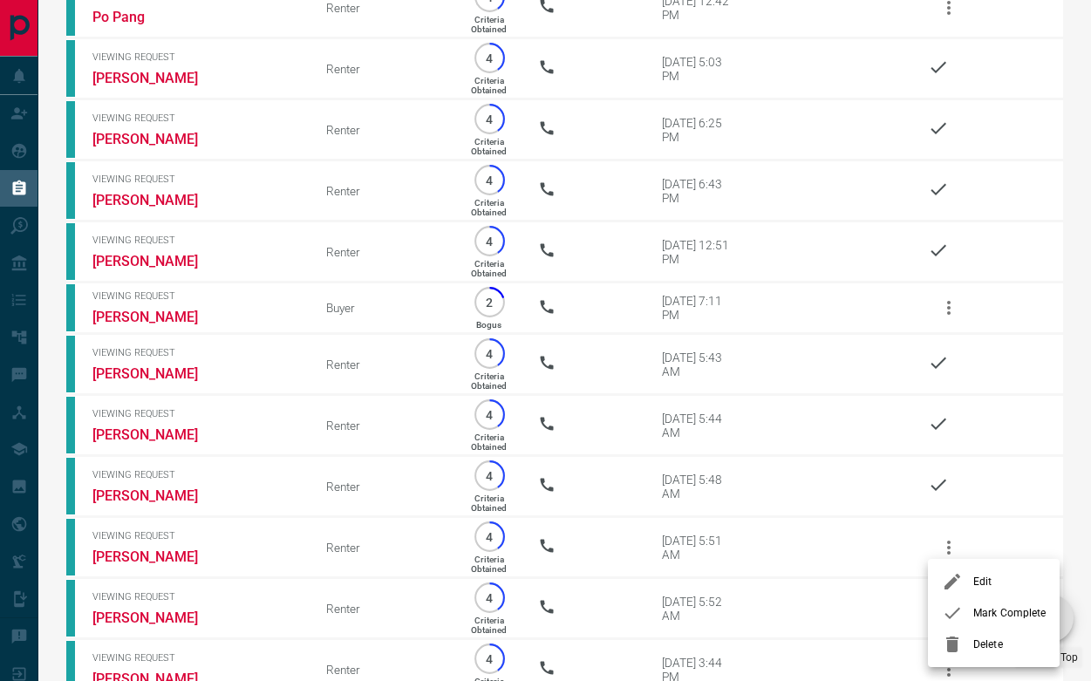
click at [967, 609] on div at bounding box center [957, 613] width 31 height 21
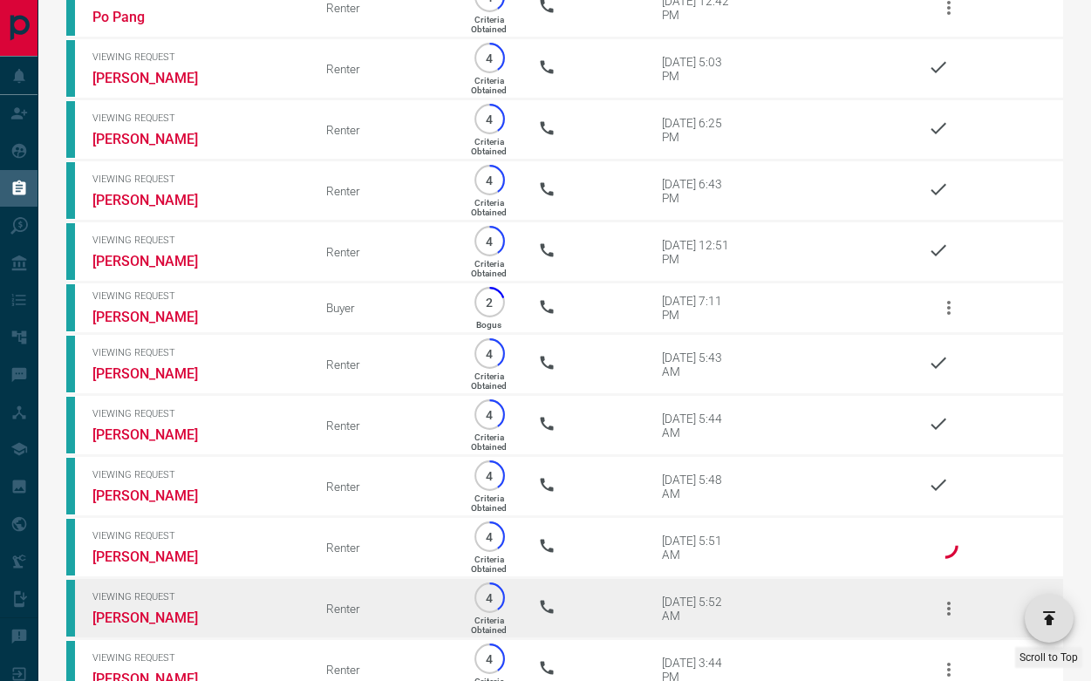
click at [955, 619] on icon "button" at bounding box center [948, 608] width 21 height 21
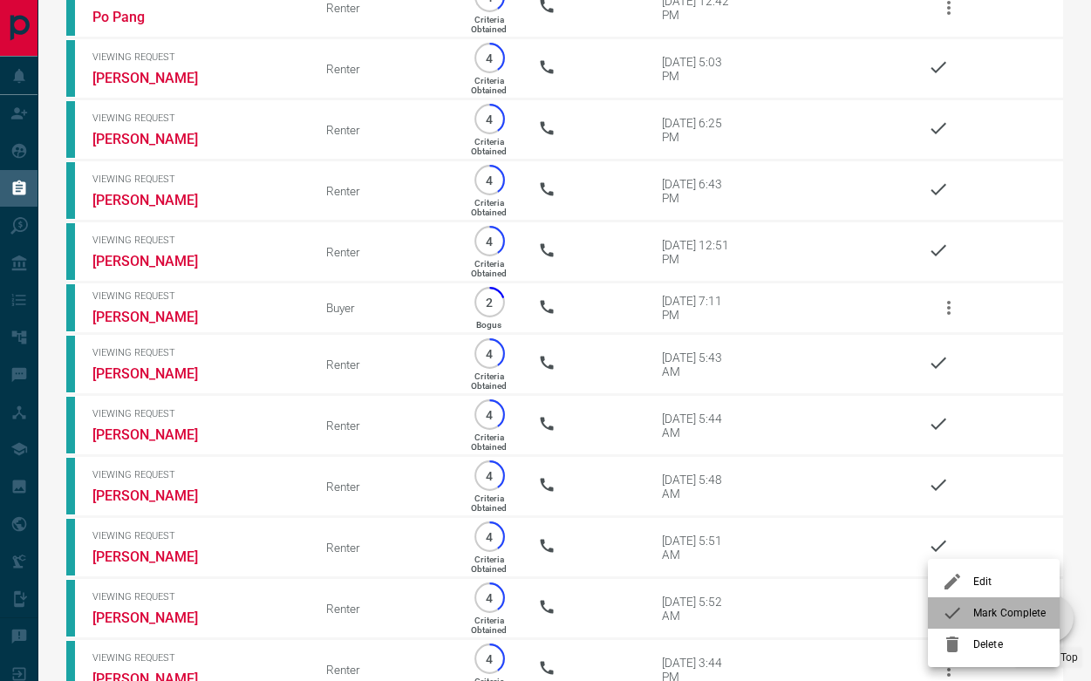
click at [975, 602] on li "Mark Complete" at bounding box center [994, 612] width 132 height 31
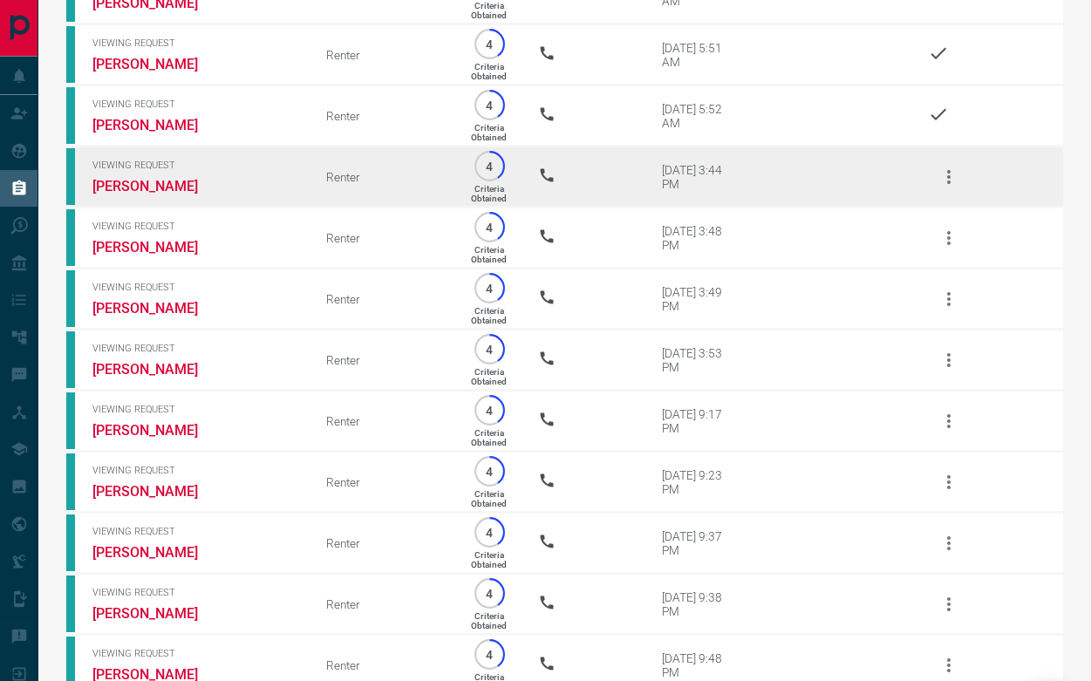
scroll to position [1830, 0]
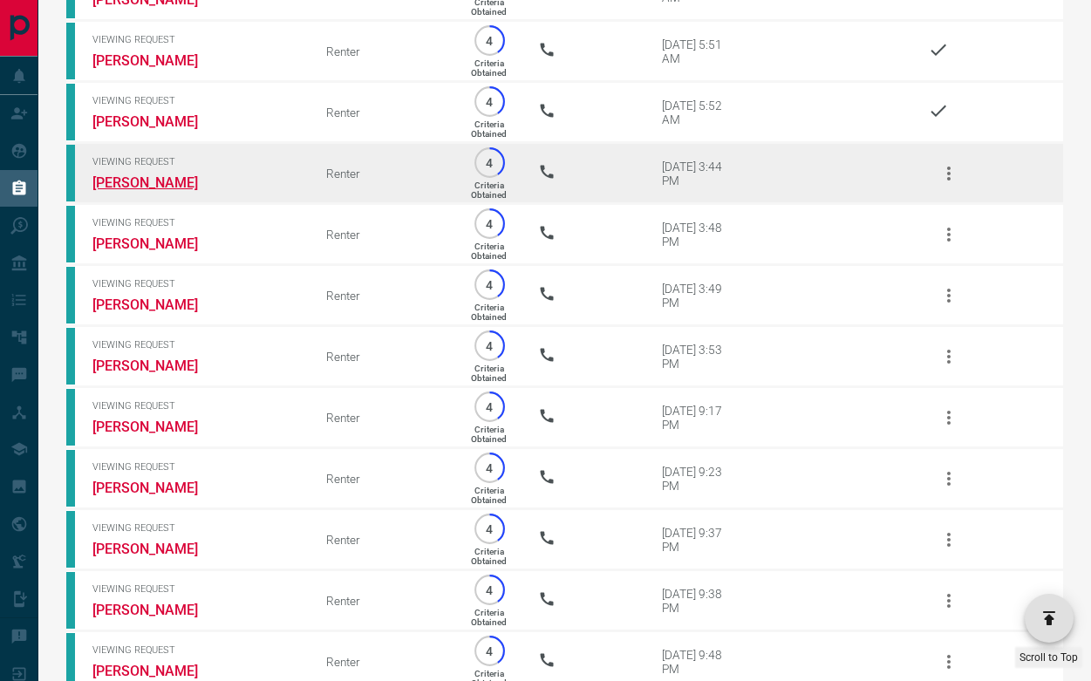
click at [187, 191] on link "[PERSON_NAME]" at bounding box center [157, 182] width 131 height 17
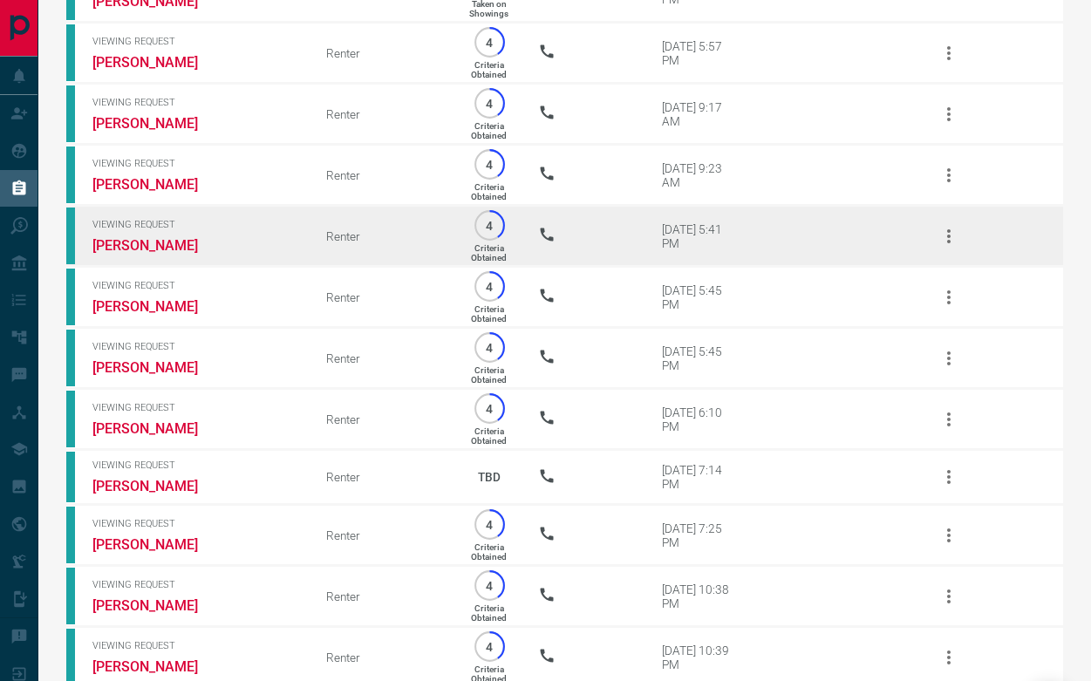
scroll to position [3170, 0]
click at [152, 255] on link "[PERSON_NAME]" at bounding box center [157, 246] width 131 height 17
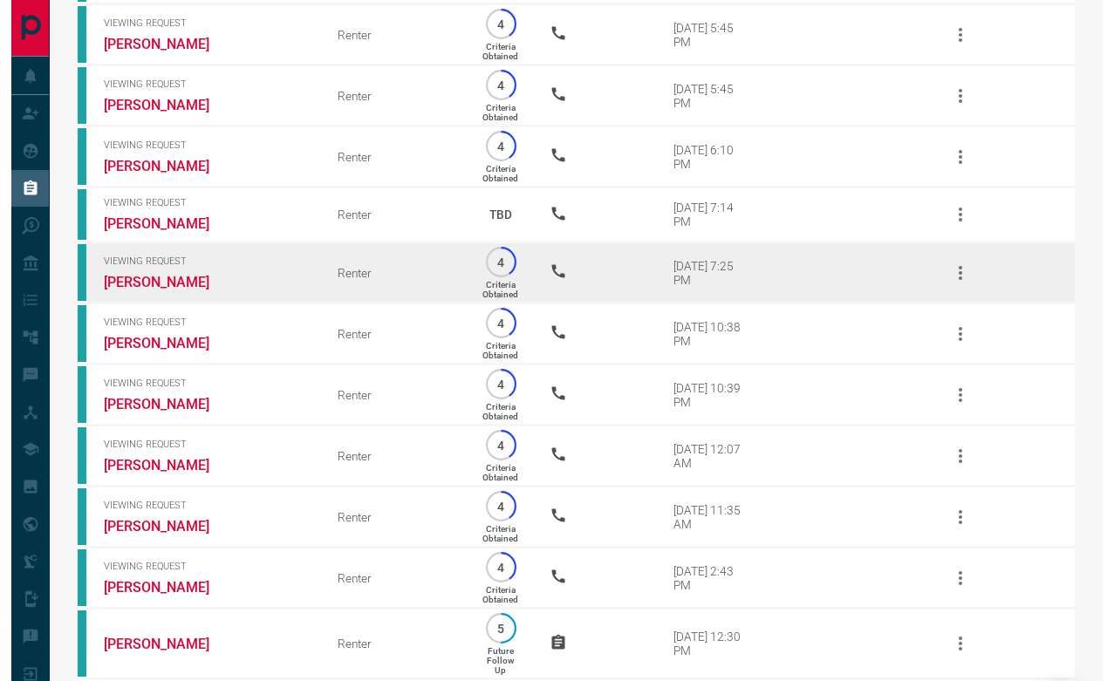
scroll to position [3479, 0]
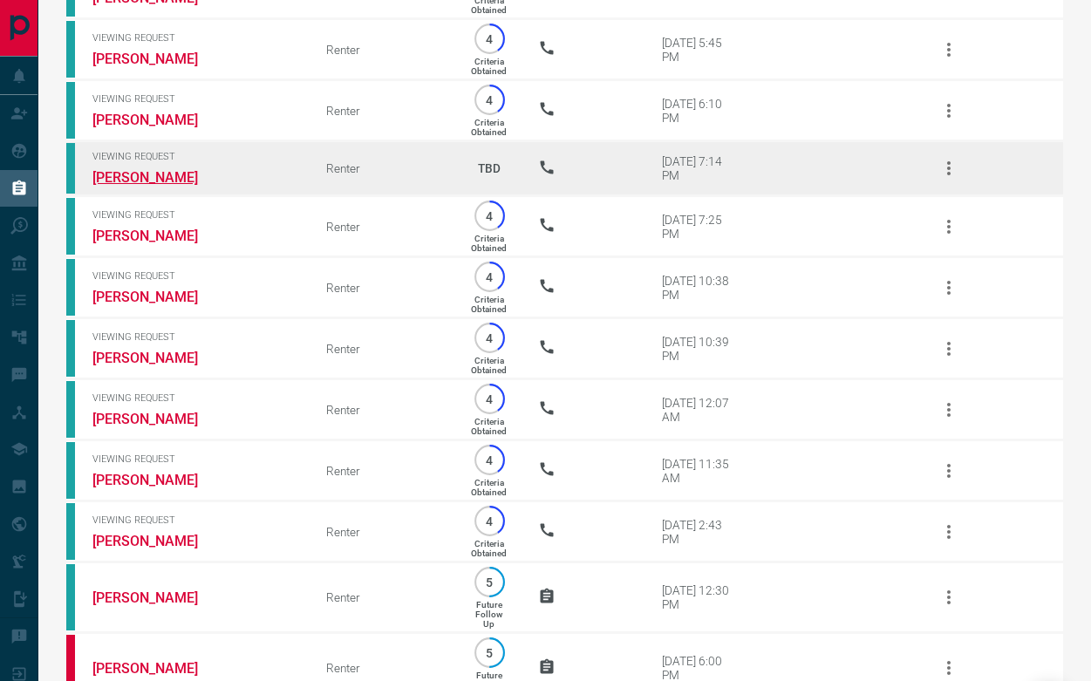
click at [167, 186] on link "[PERSON_NAME]" at bounding box center [157, 177] width 131 height 17
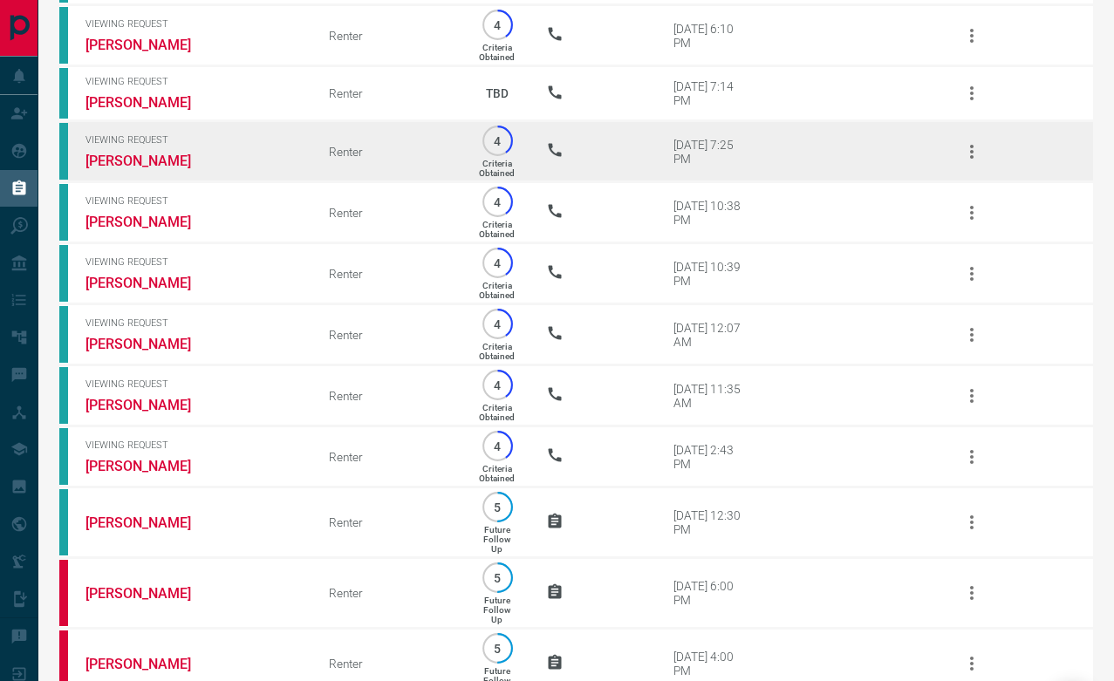
scroll to position [3545, 0]
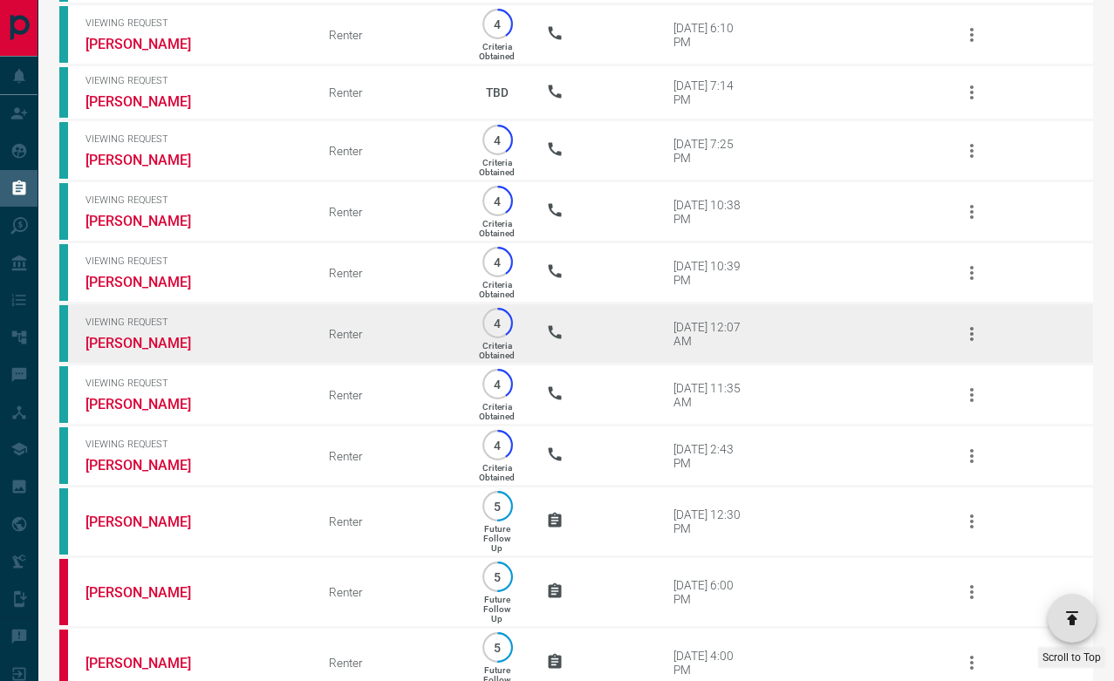
click at [981, 344] on icon "button" at bounding box center [971, 334] width 21 height 21
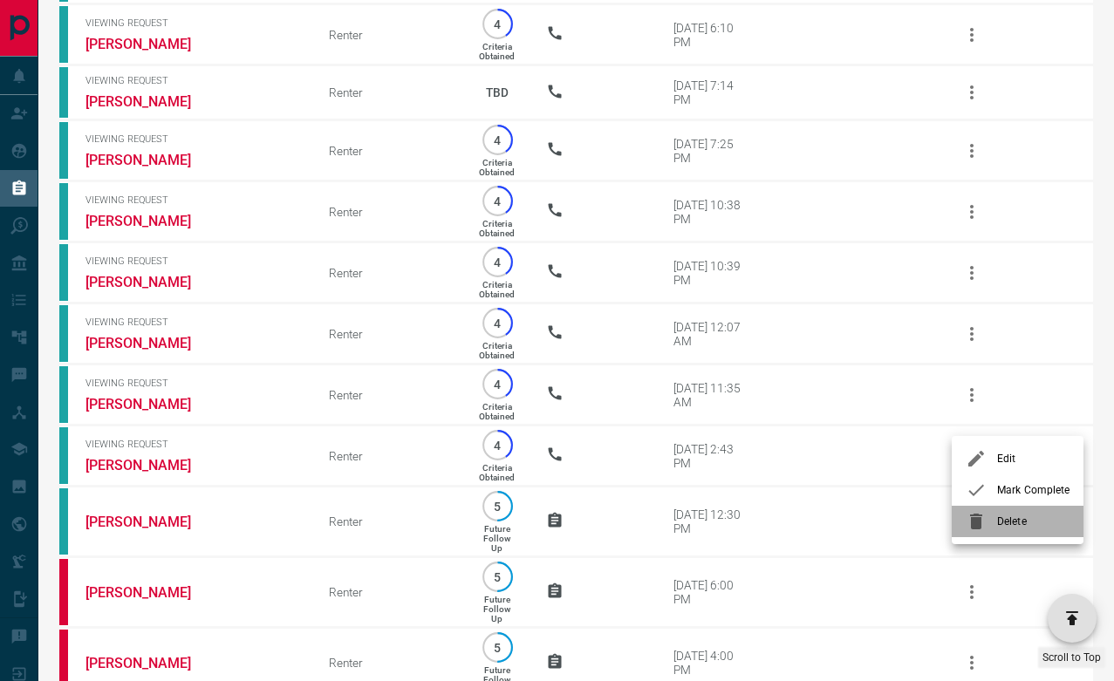
click at [1007, 517] on span "Delete" at bounding box center [1033, 522] width 72 height 16
